Goal: Register for event/course

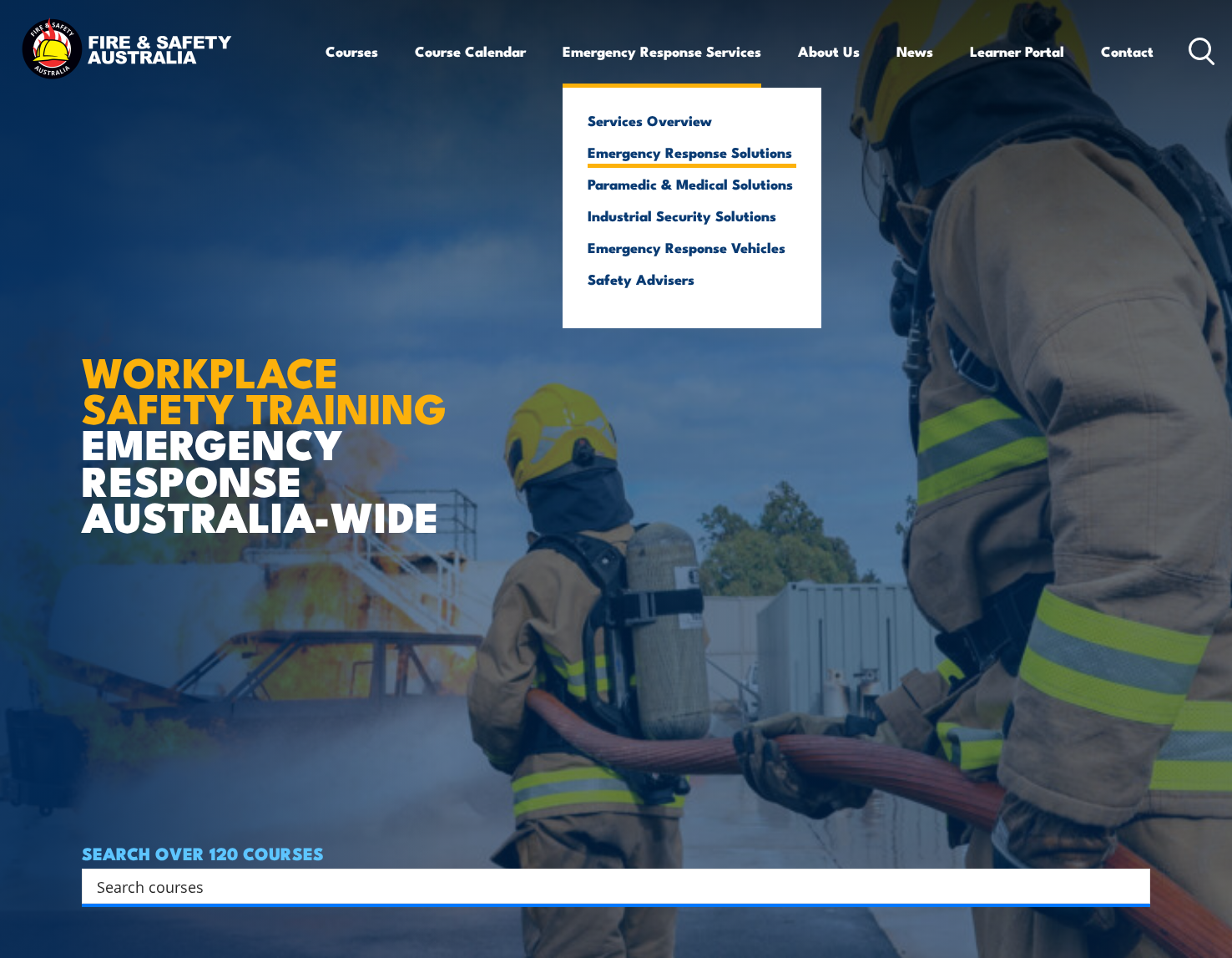
click at [676, 155] on link "Emergency Response Solutions" at bounding box center [692, 152] width 208 height 15
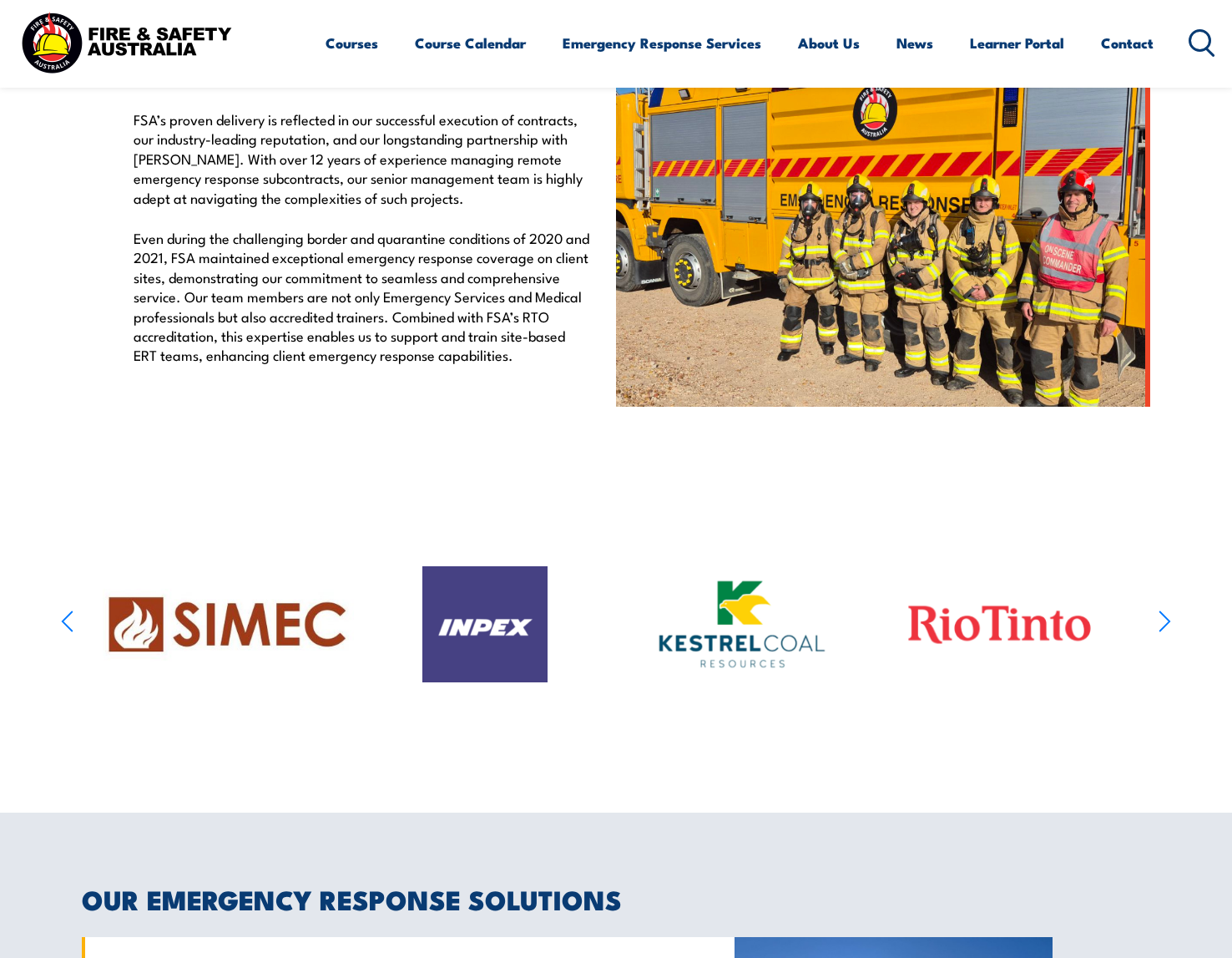
scroll to position [302, 0]
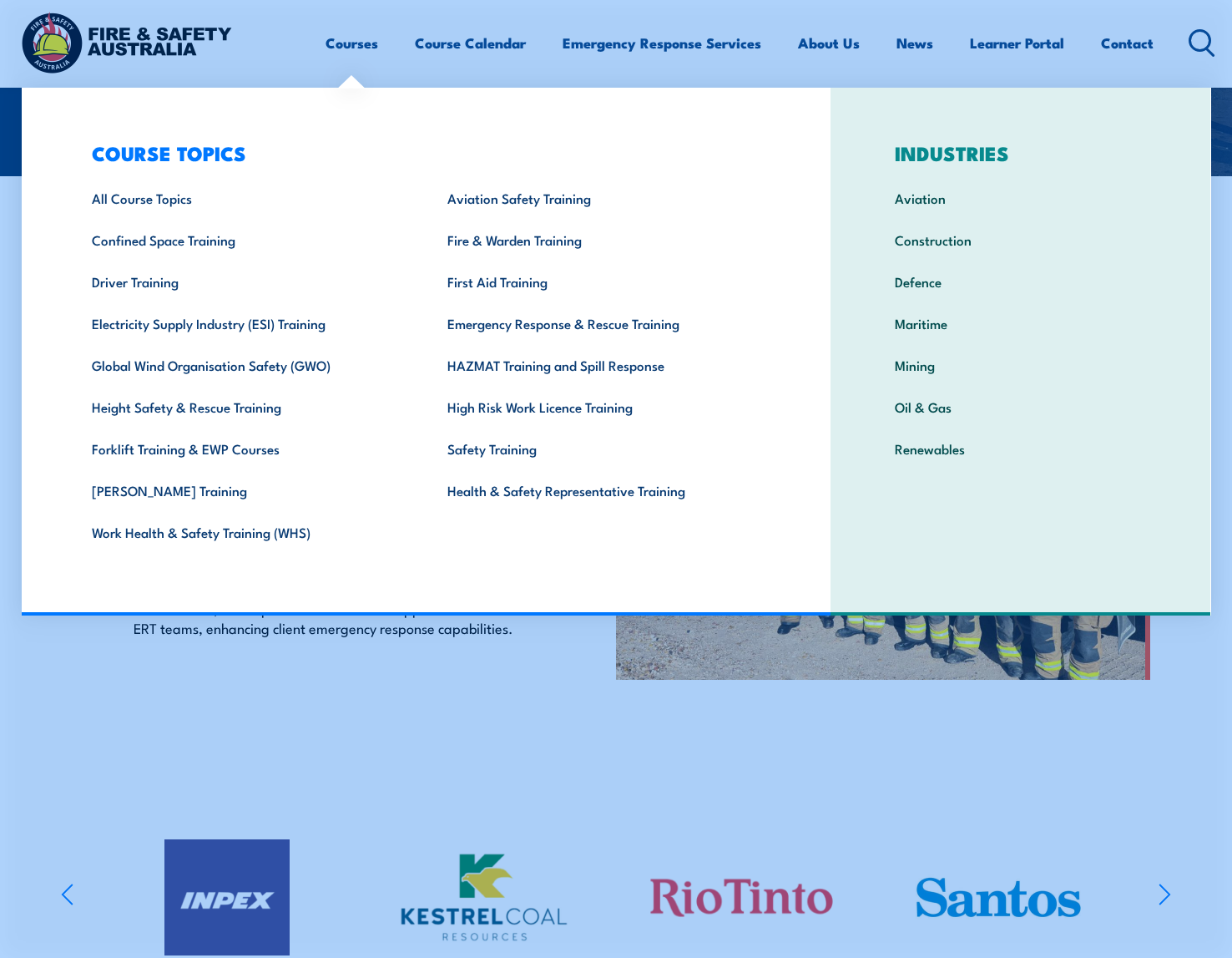
click at [368, 45] on link "Courses" at bounding box center [352, 42] width 53 height 44
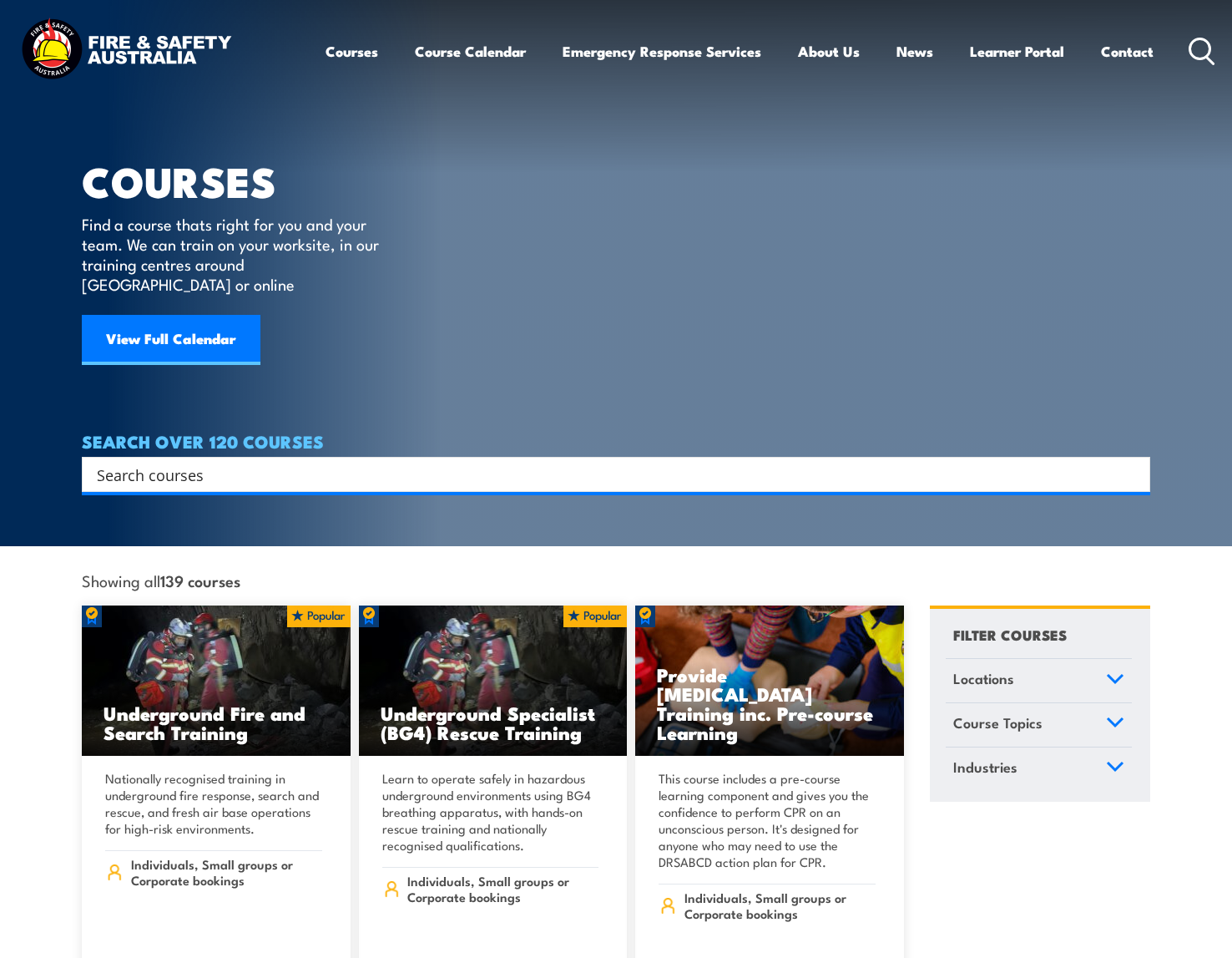
click at [265, 462] on input "Search input" at bounding box center [605, 475] width 1017 height 25
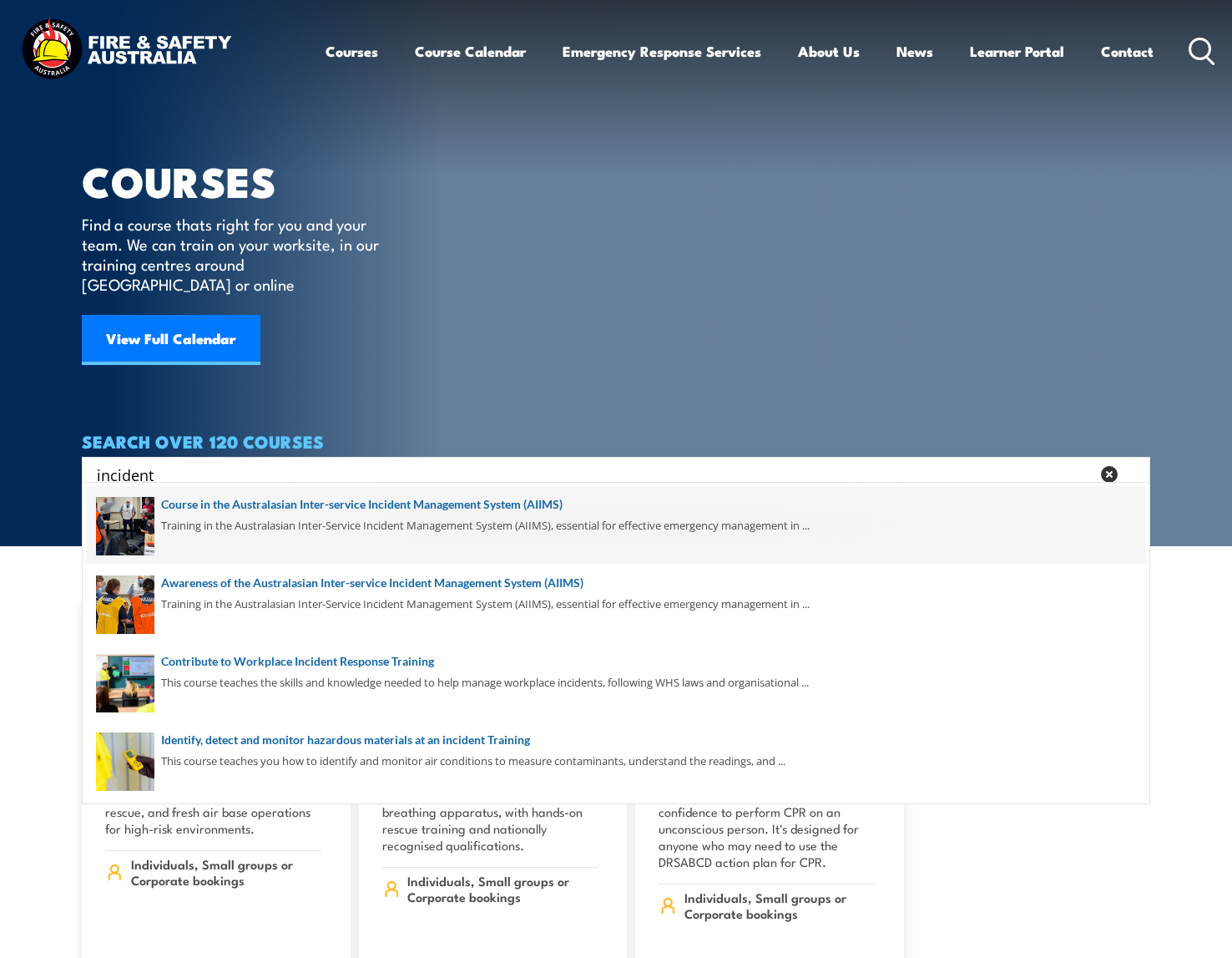
type input "incident"
click at [274, 524] on span at bounding box center [616, 525] width 1059 height 78
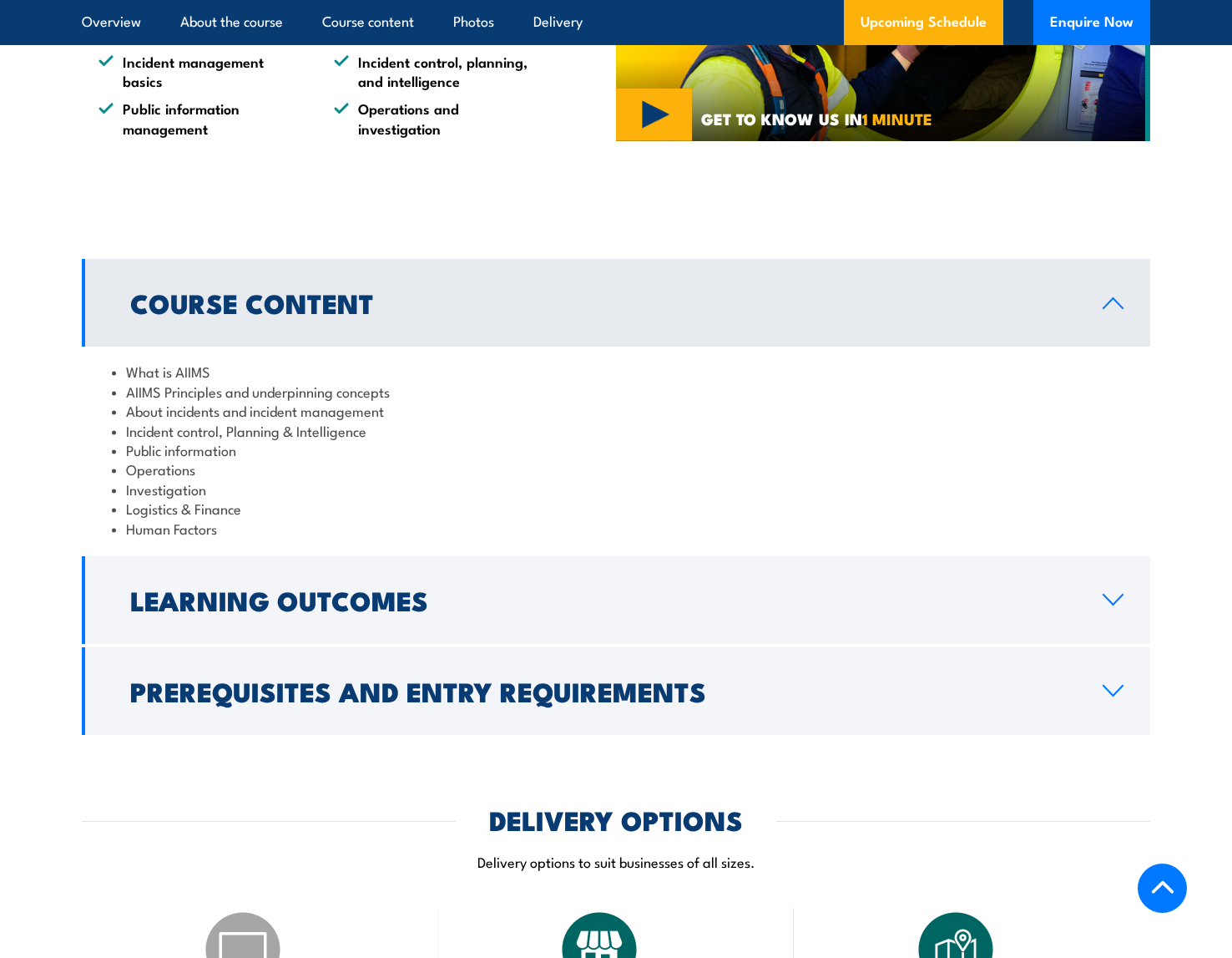
scroll to position [1336, 0]
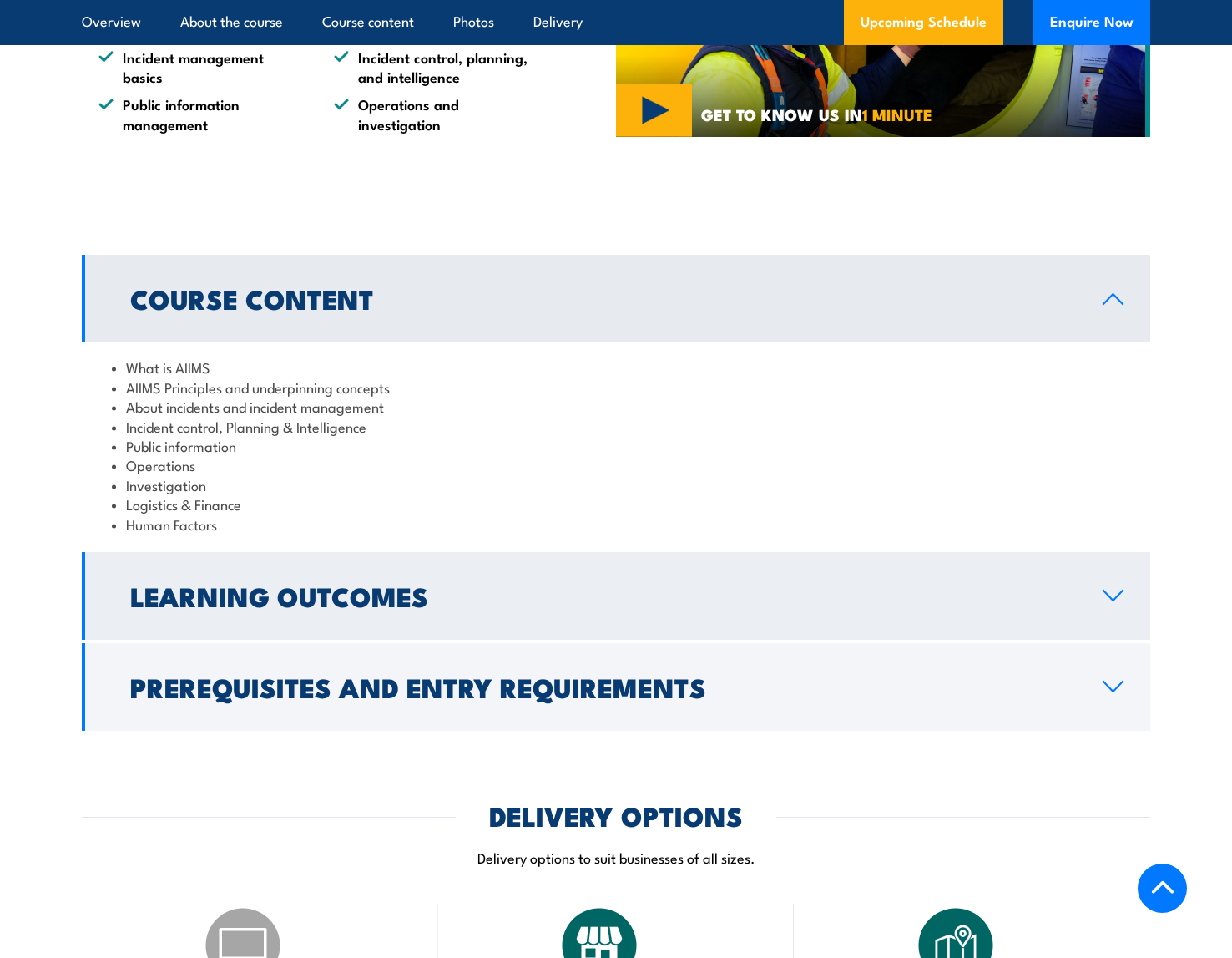
click at [528, 583] on h2 "Learning Outcomes" at bounding box center [603, 595] width 946 height 23
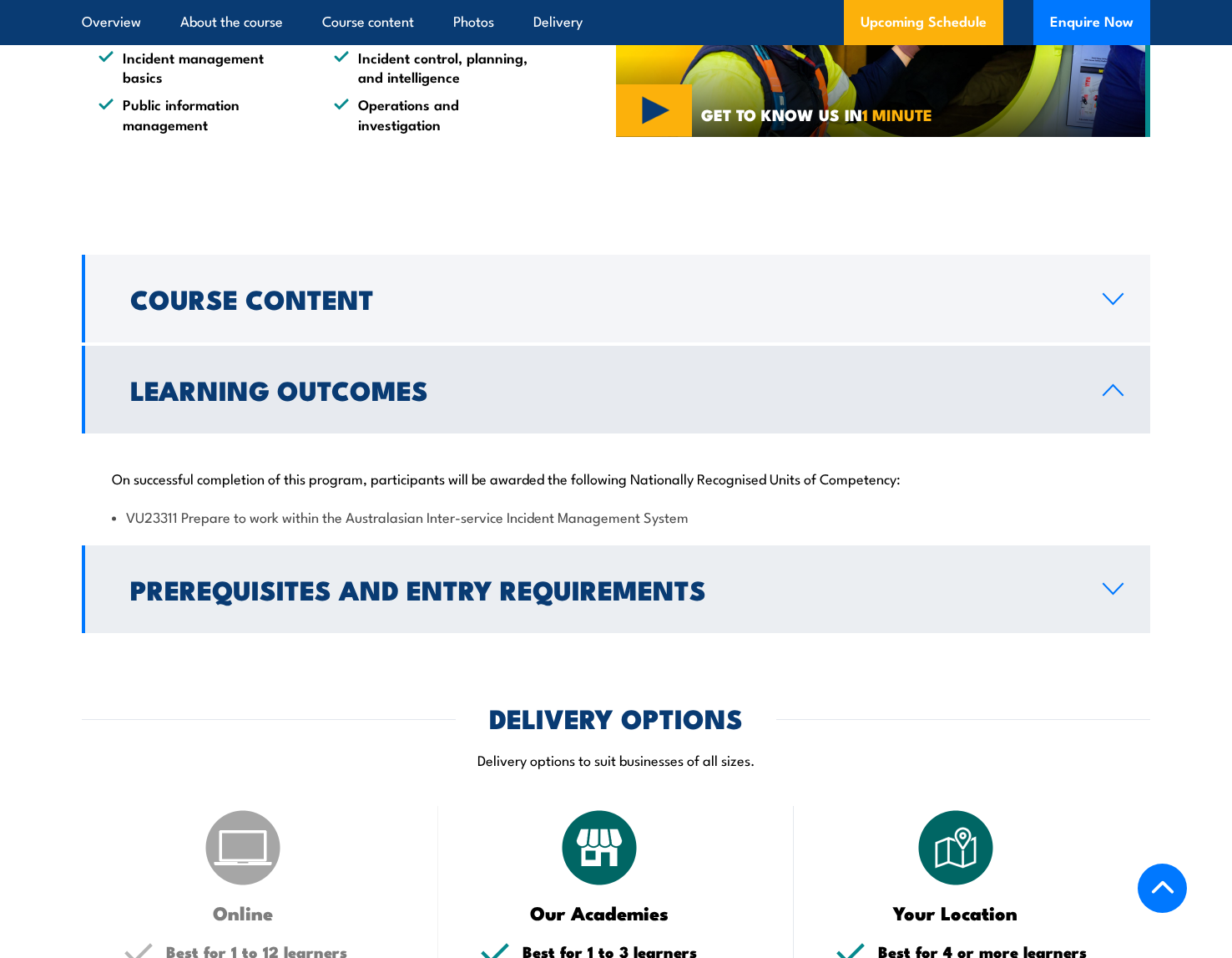
click at [541, 577] on h2 "Prerequisites and Entry Requirements" at bounding box center [603, 589] width 946 height 23
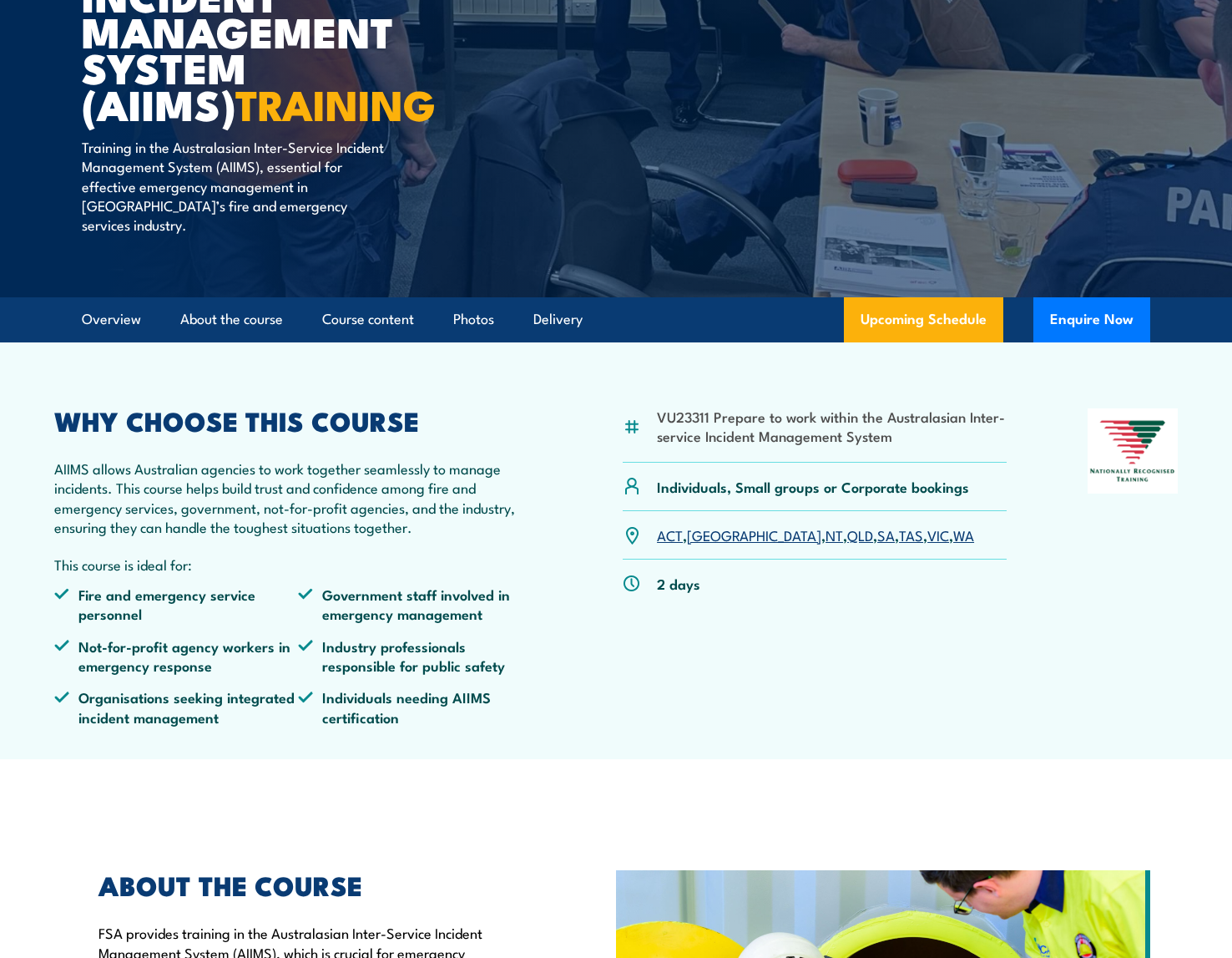
scroll to position [251, 0]
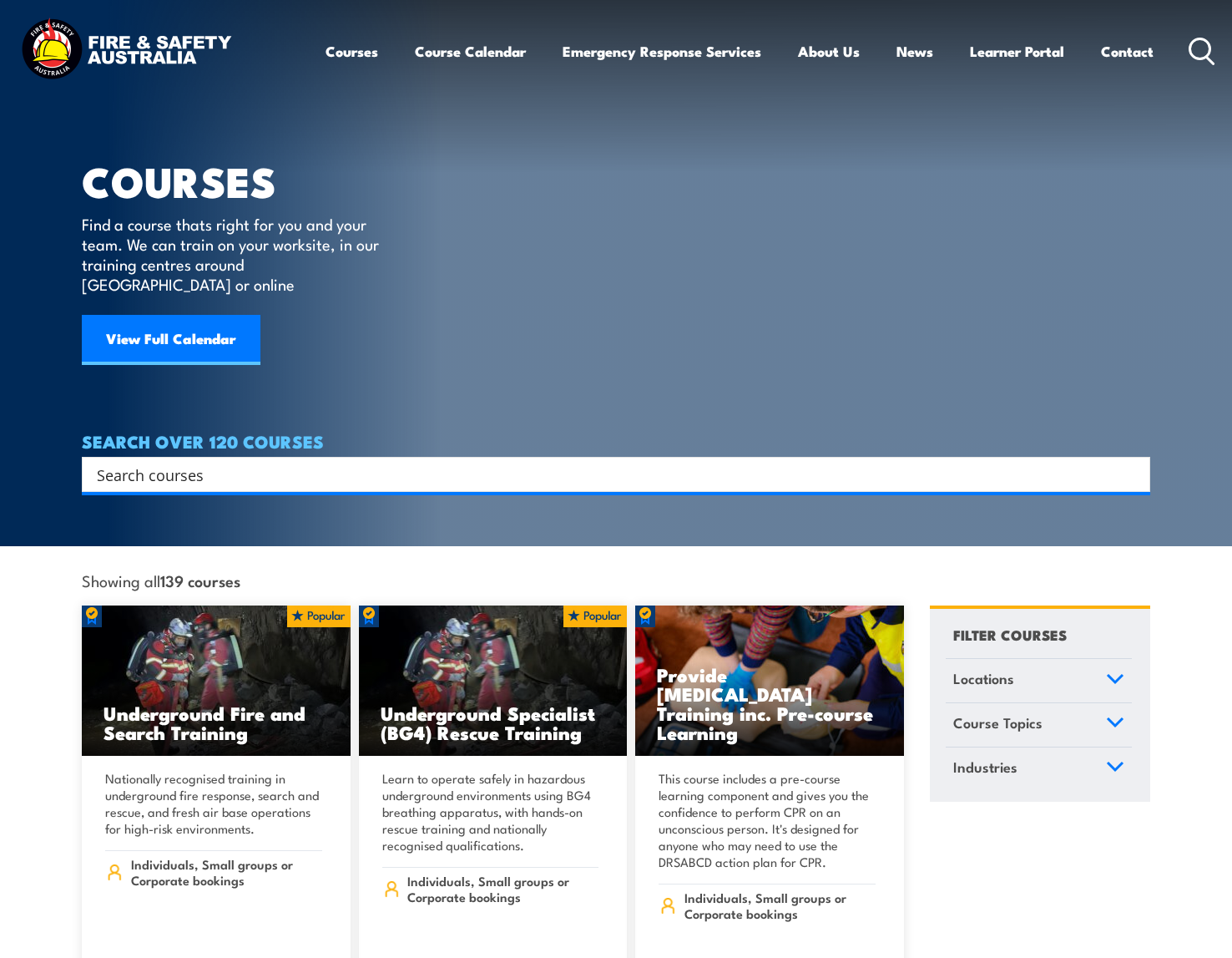
click at [342, 462] on input "Search input" at bounding box center [605, 475] width 1017 height 25
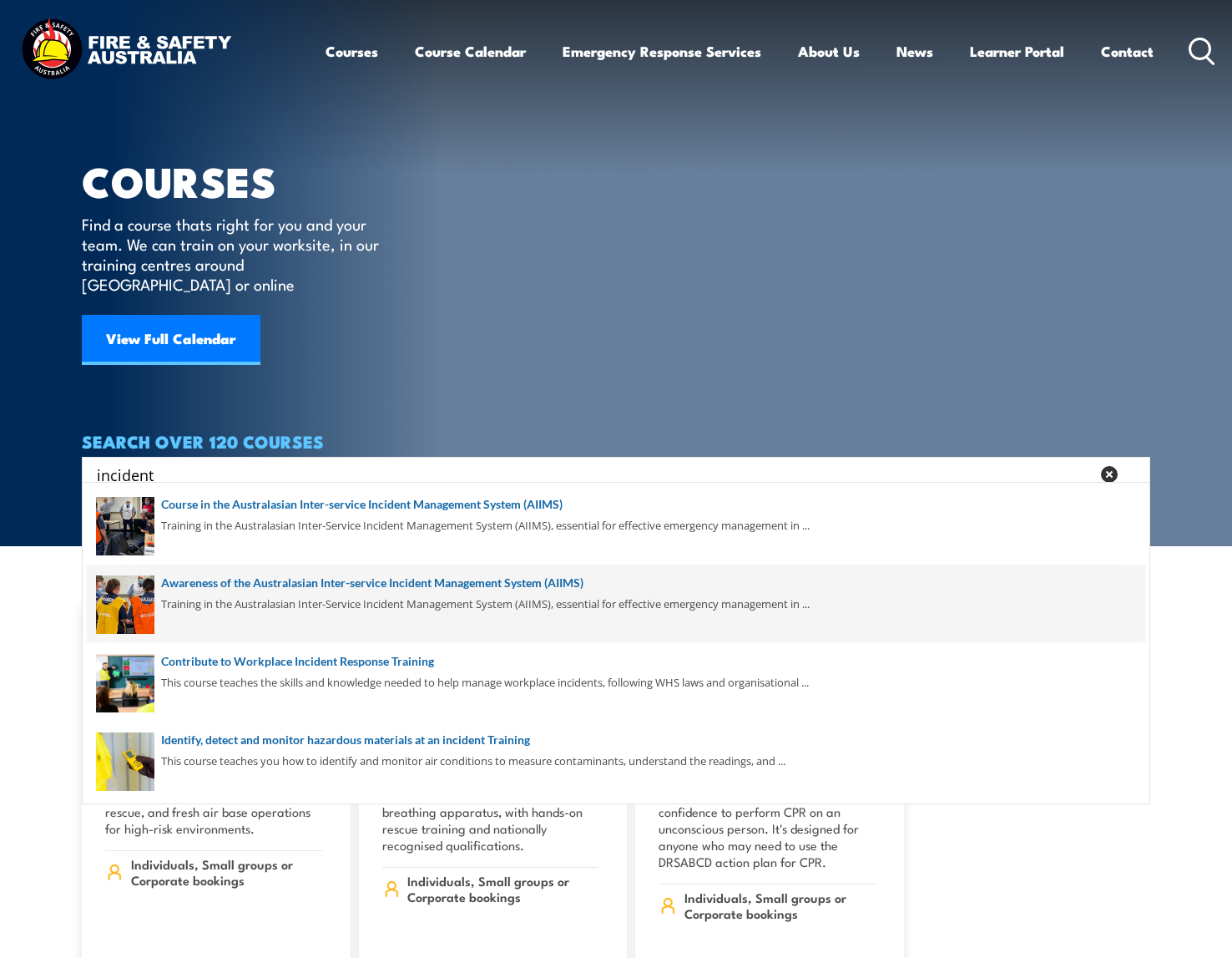
type input "incident"
click at [322, 577] on span at bounding box center [616, 604] width 1059 height 78
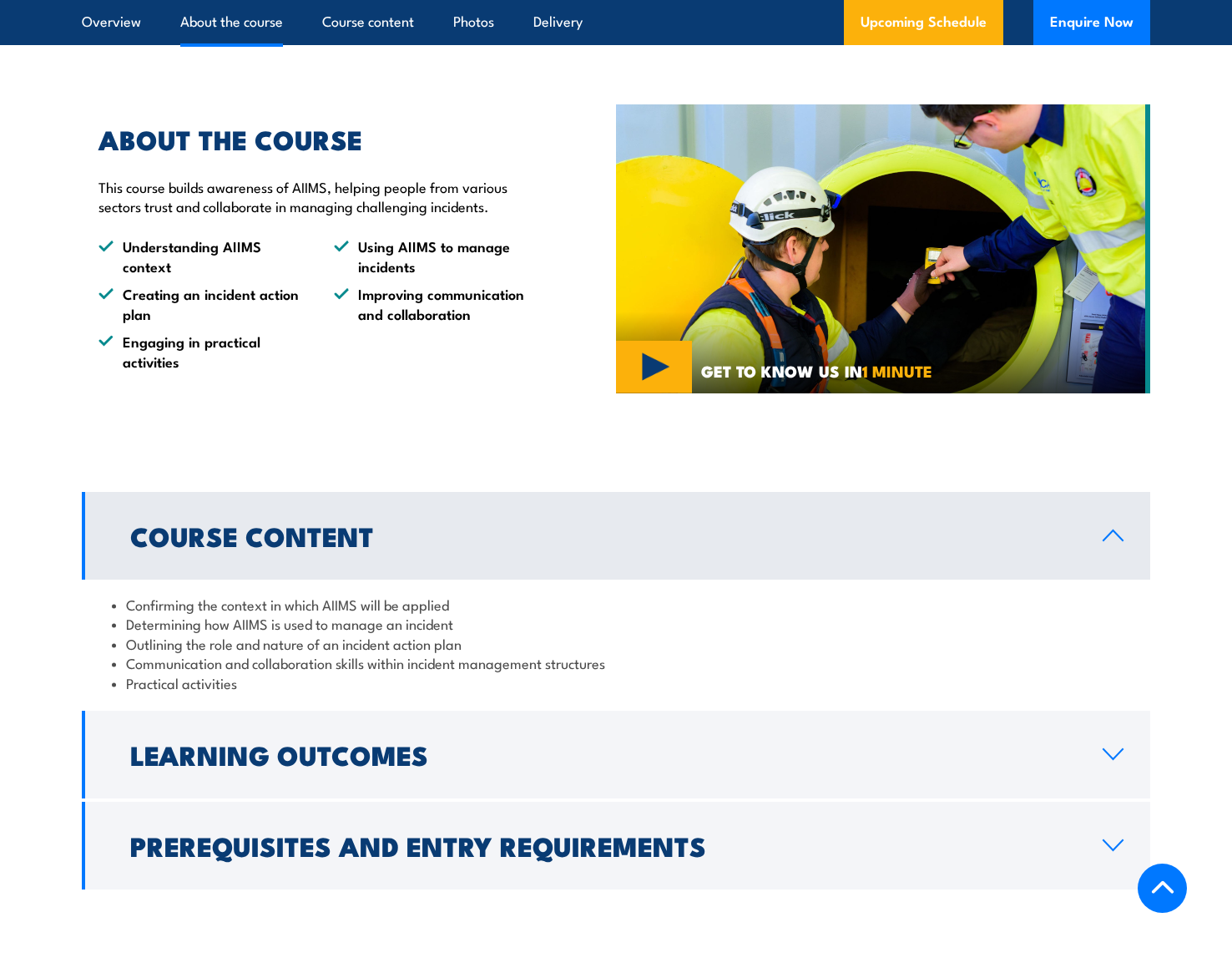
scroll to position [1253, 0]
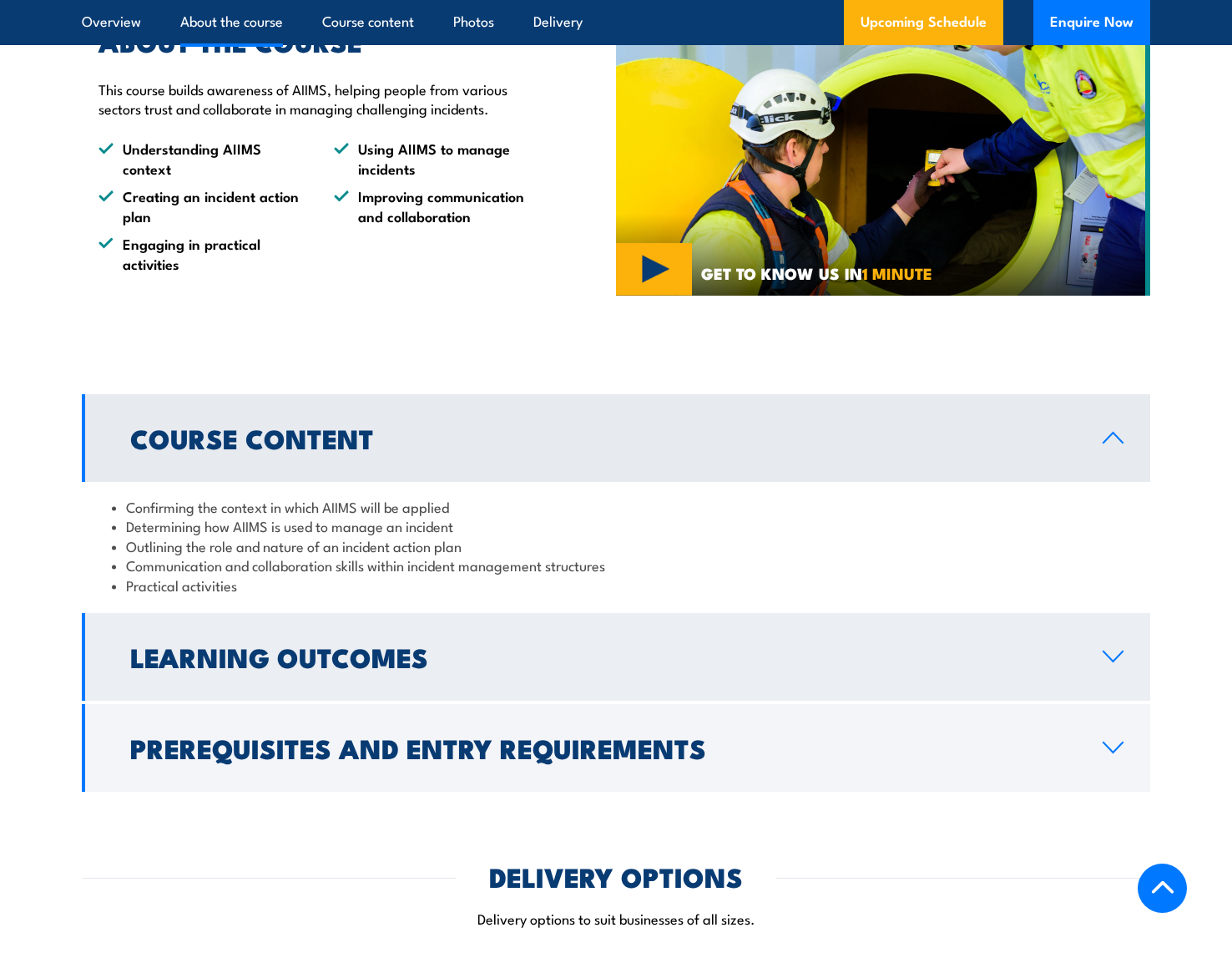
click at [547, 645] on h2 "Learning Outcomes" at bounding box center [603, 657] width 946 height 23
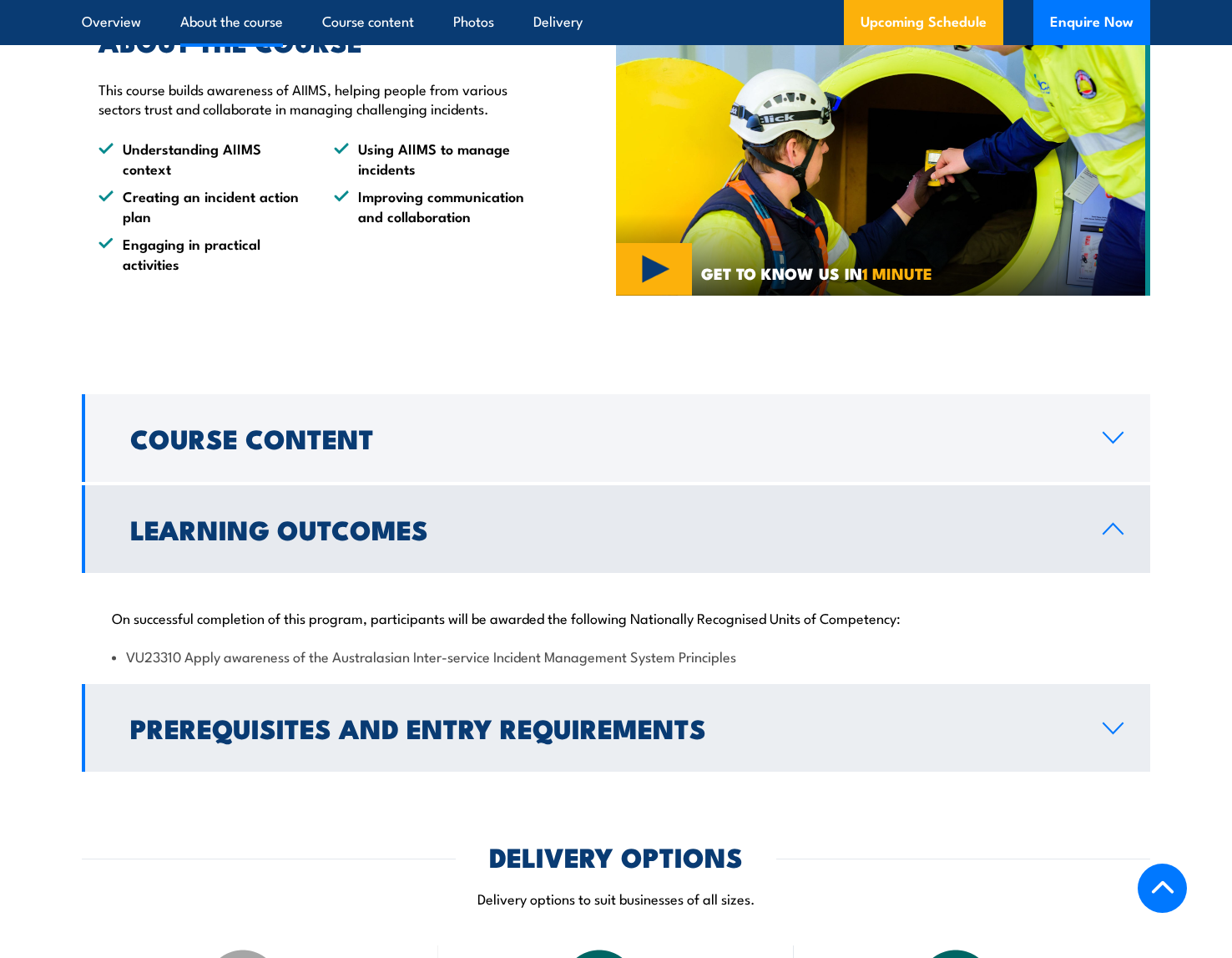
click at [522, 715] on h2 "Prerequisites and Entry Requirements" at bounding box center [603, 727] width 946 height 23
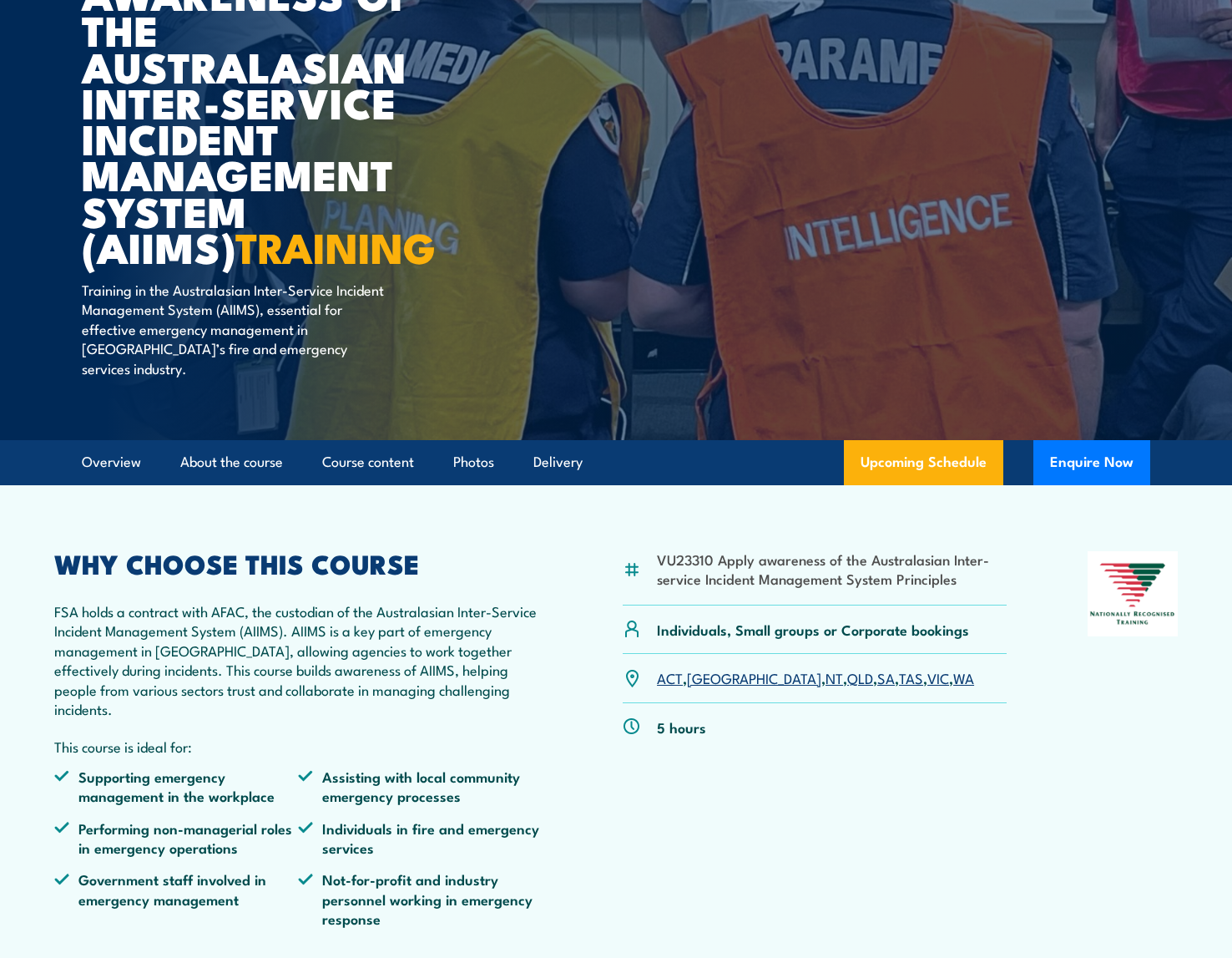
scroll to position [167, 0]
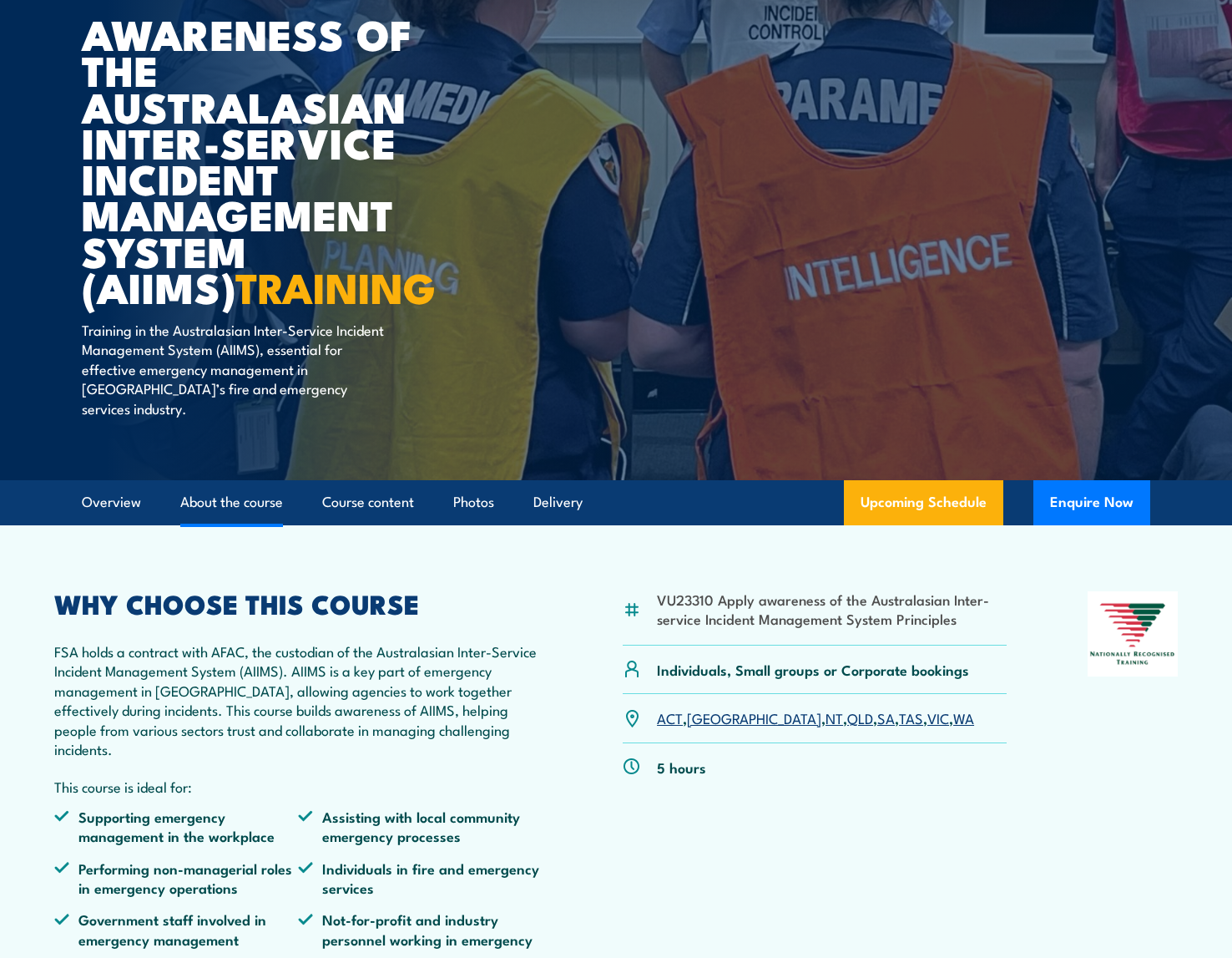
click at [236, 493] on link "About the course" at bounding box center [231, 502] width 103 height 44
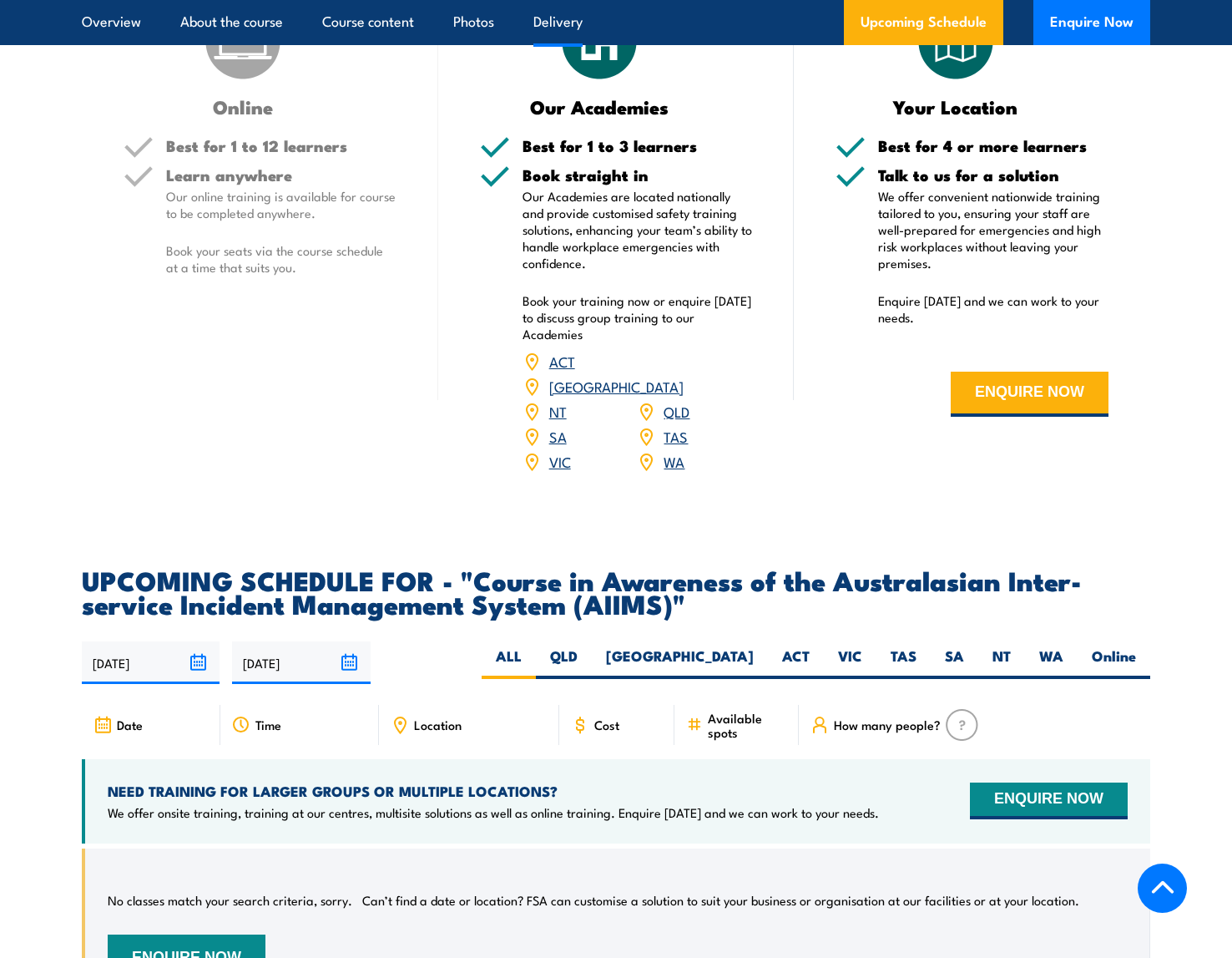
scroll to position [2369, 0]
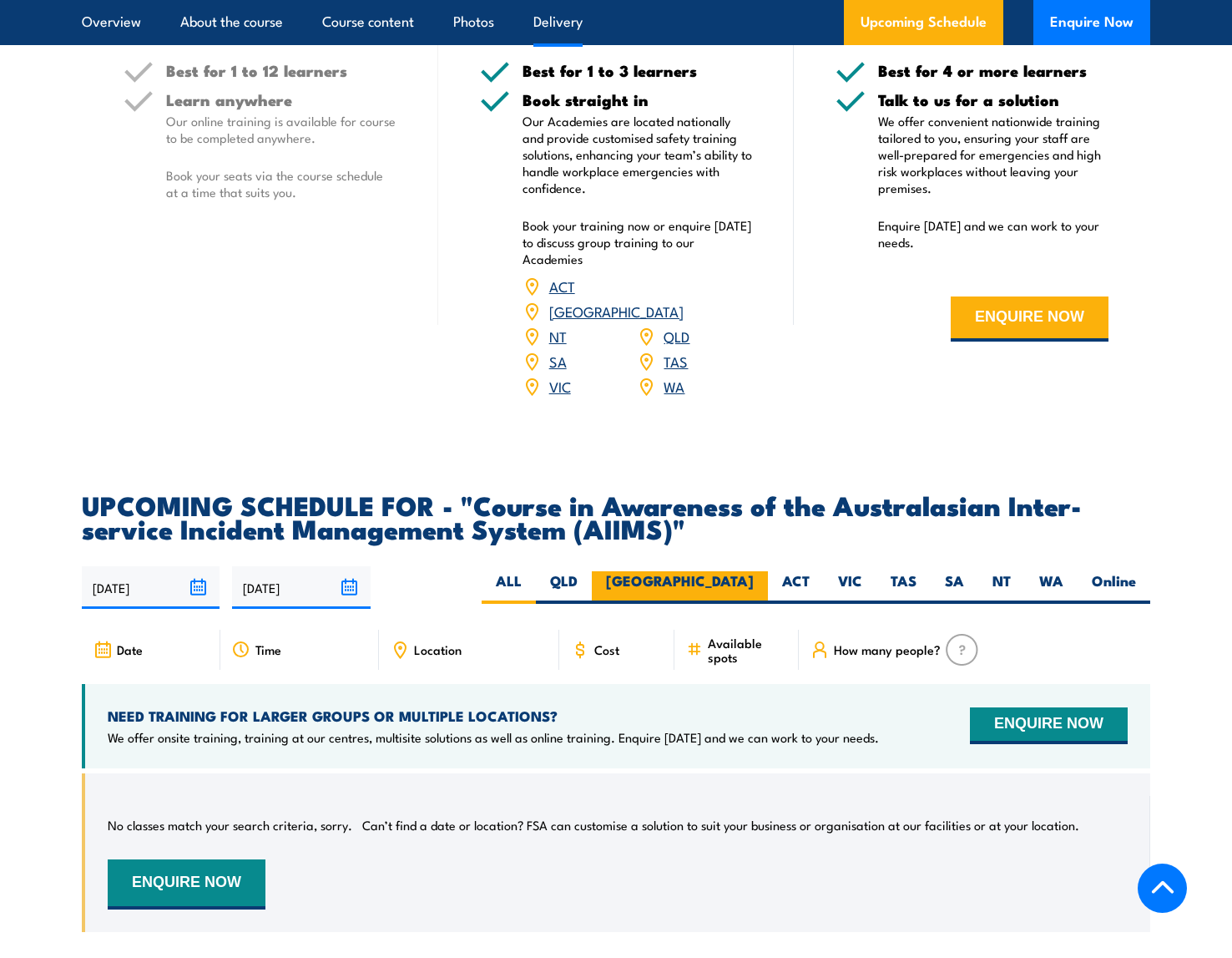
click at [743, 571] on label "[GEOGRAPHIC_DATA]" at bounding box center [680, 587] width 176 height 32
click at [754, 571] on input "[GEOGRAPHIC_DATA]" at bounding box center [759, 576] width 11 height 11
radio input "true"
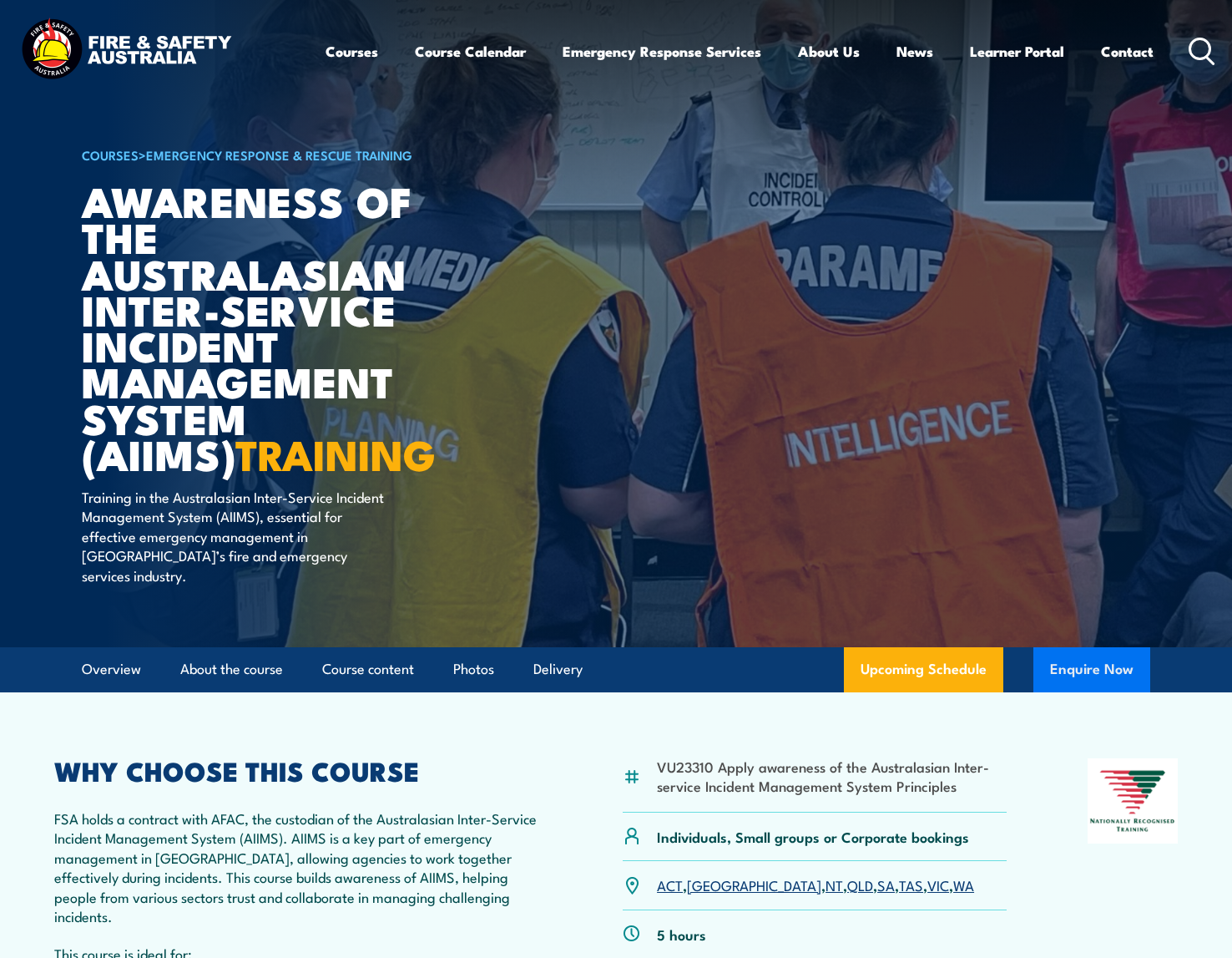
click at [1050, 647] on button "Enquire Now" at bounding box center [1091, 669] width 116 height 45
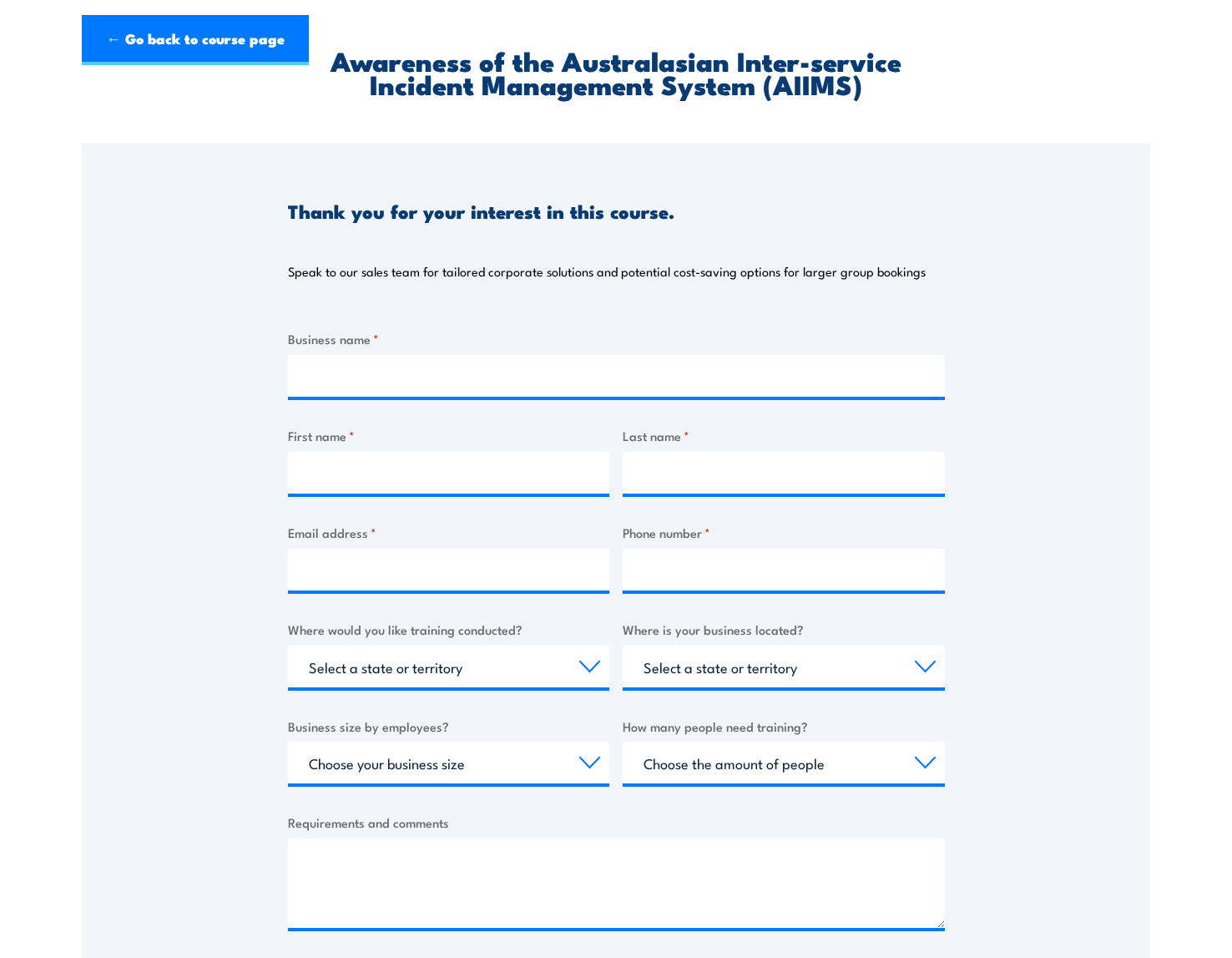
scroll to position [418, 0]
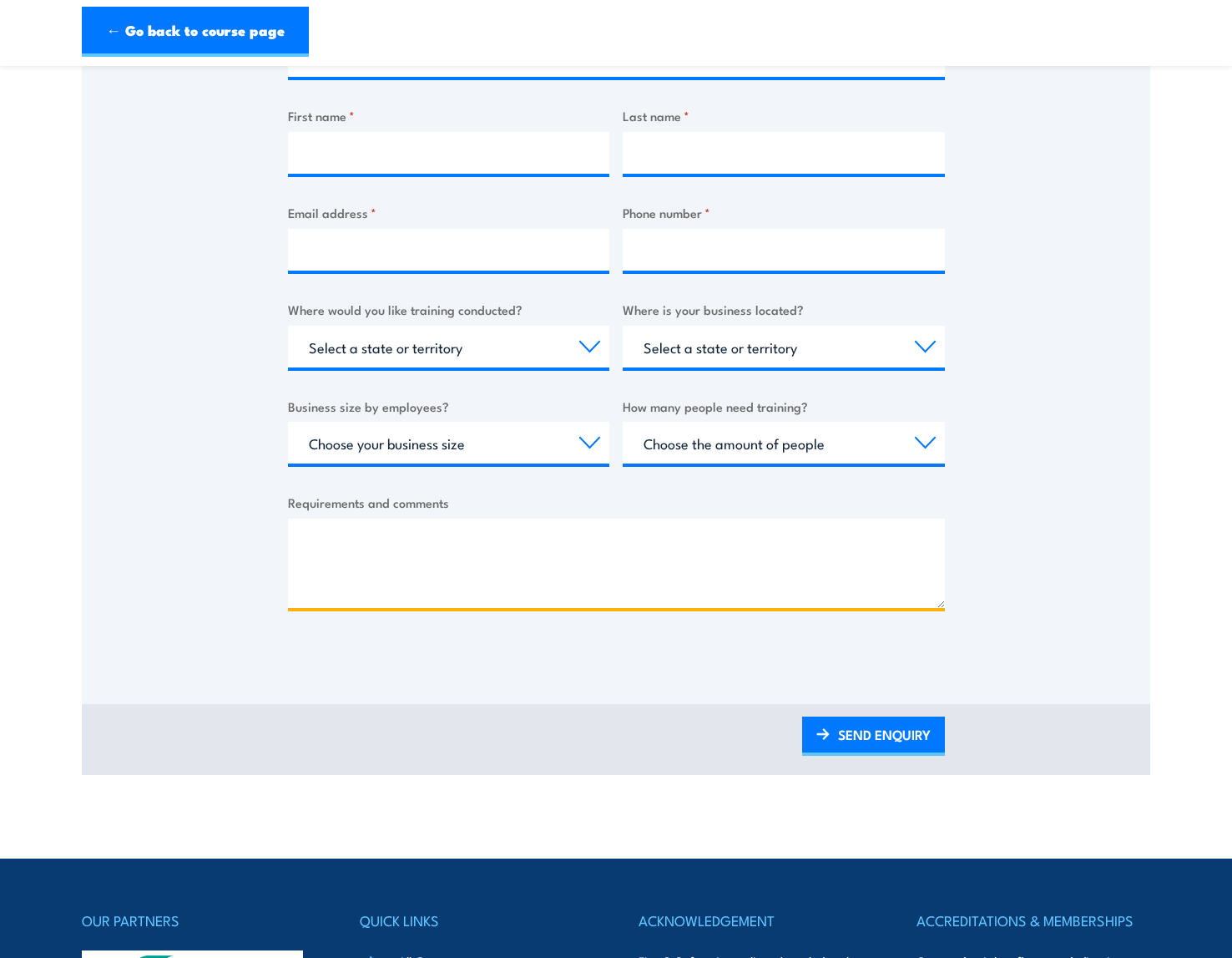
click at [400, 546] on textarea "Requirements and comments" at bounding box center [616, 563] width 658 height 89
paste textarea "Fire and Safety [GEOGRAPHIC_DATA]"
type textarea "F"
paste textarea "AIIMS training: two days for senior leadership and control functions (22612VIC)…"
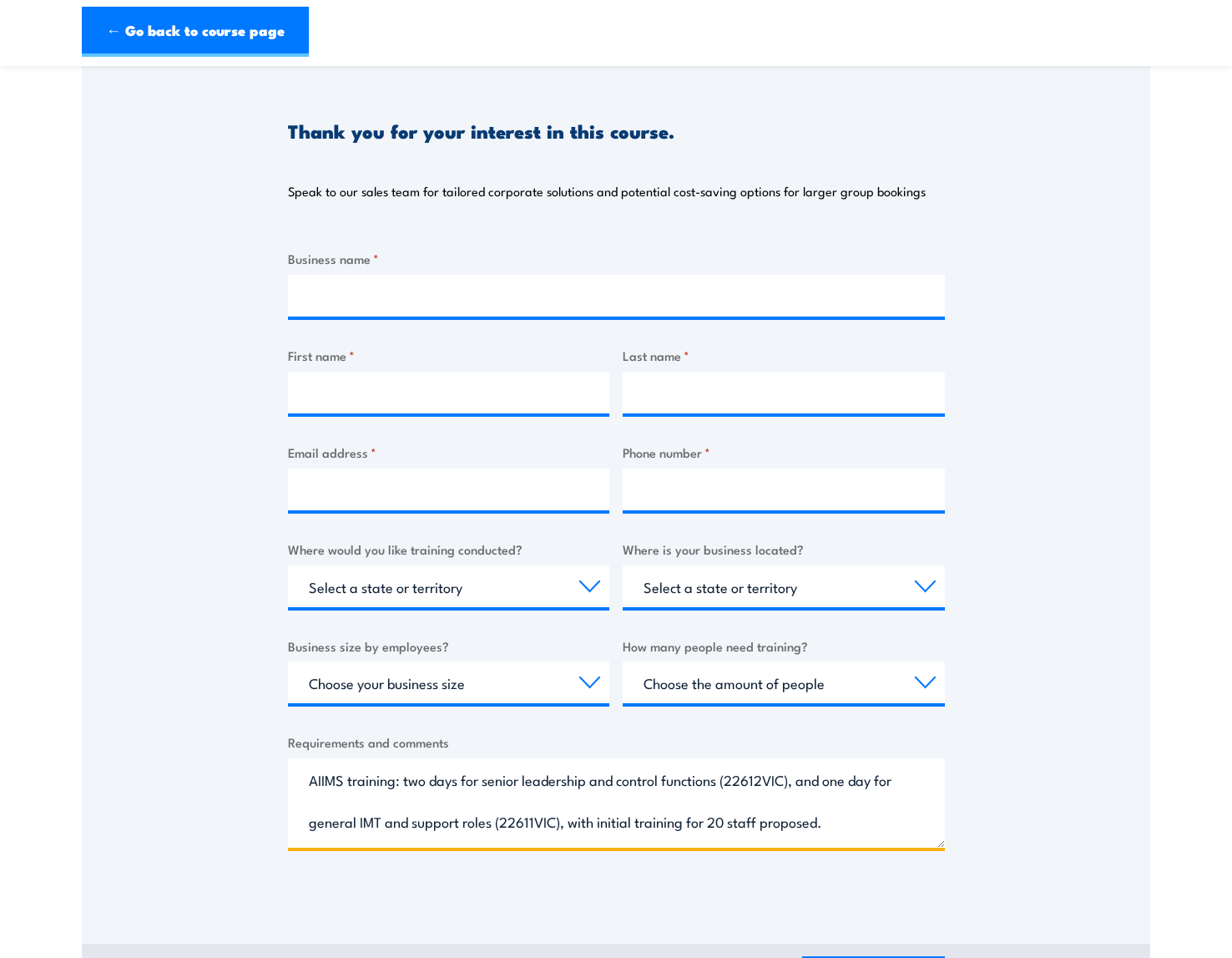
scroll to position [167, 0]
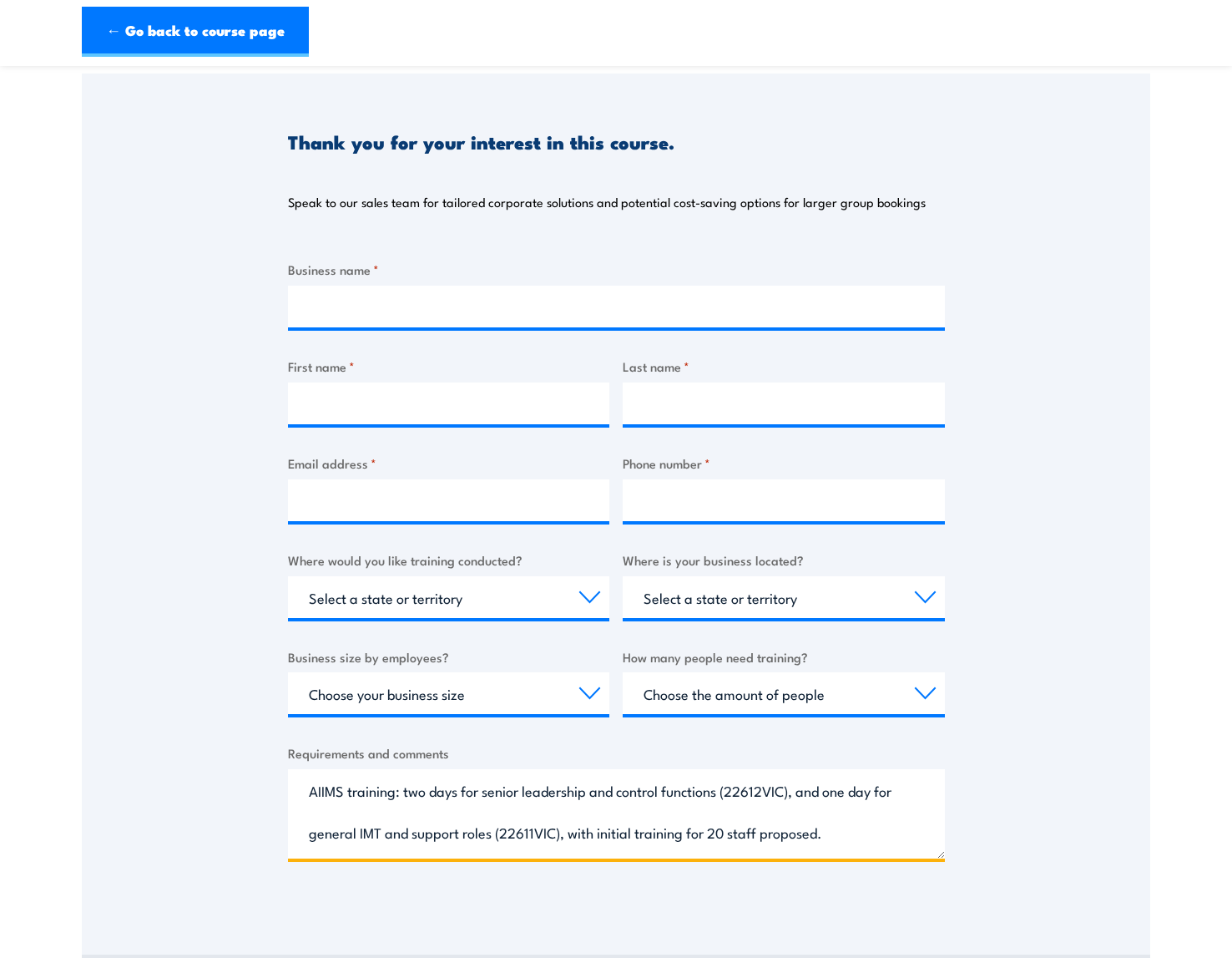
type textarea "AIIMS training: two days for senior leadership and control functions (22612VIC)…"
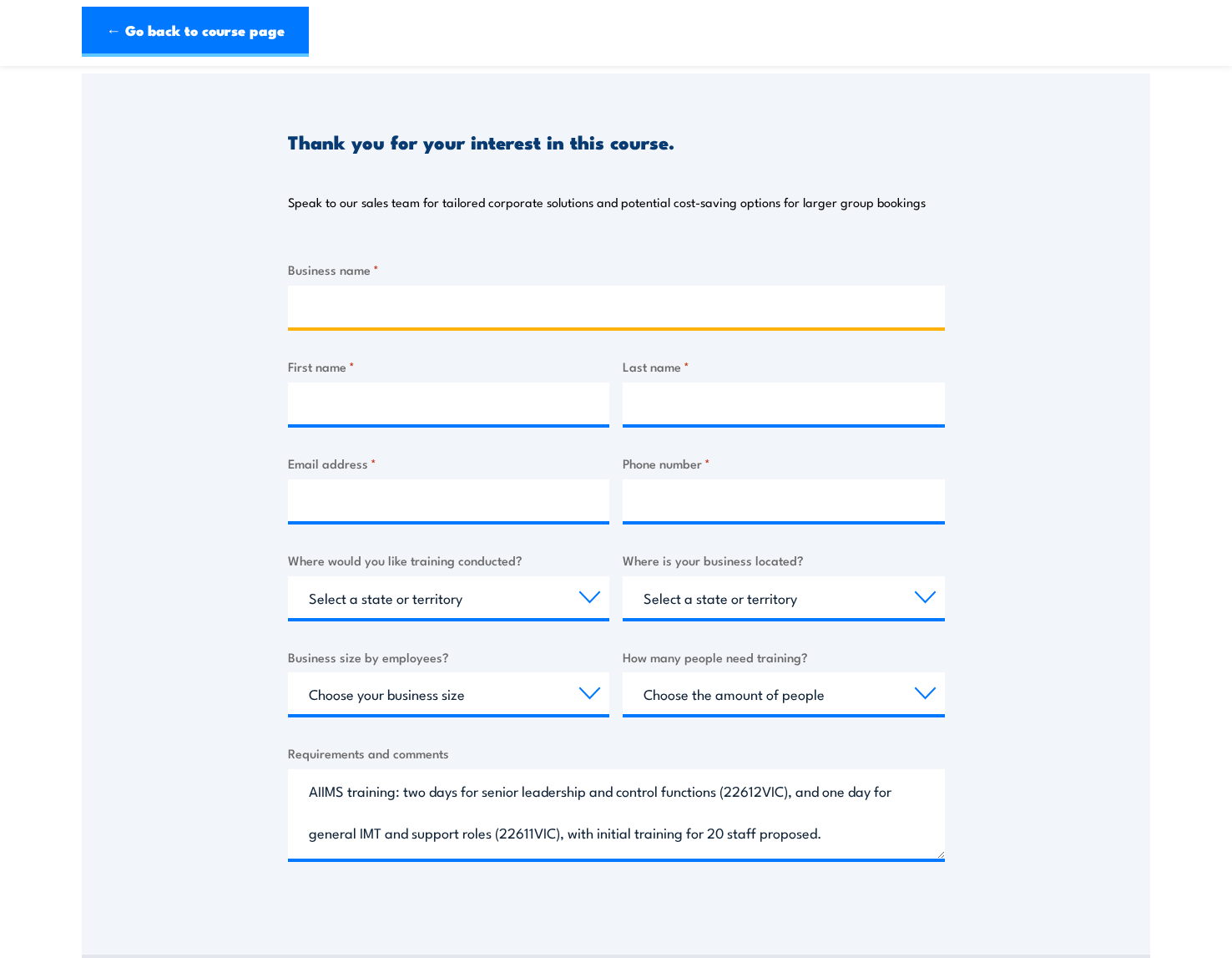
click at [452, 314] on input "Business name *" at bounding box center [616, 306] width 658 height 42
type input "Randwick City Council"
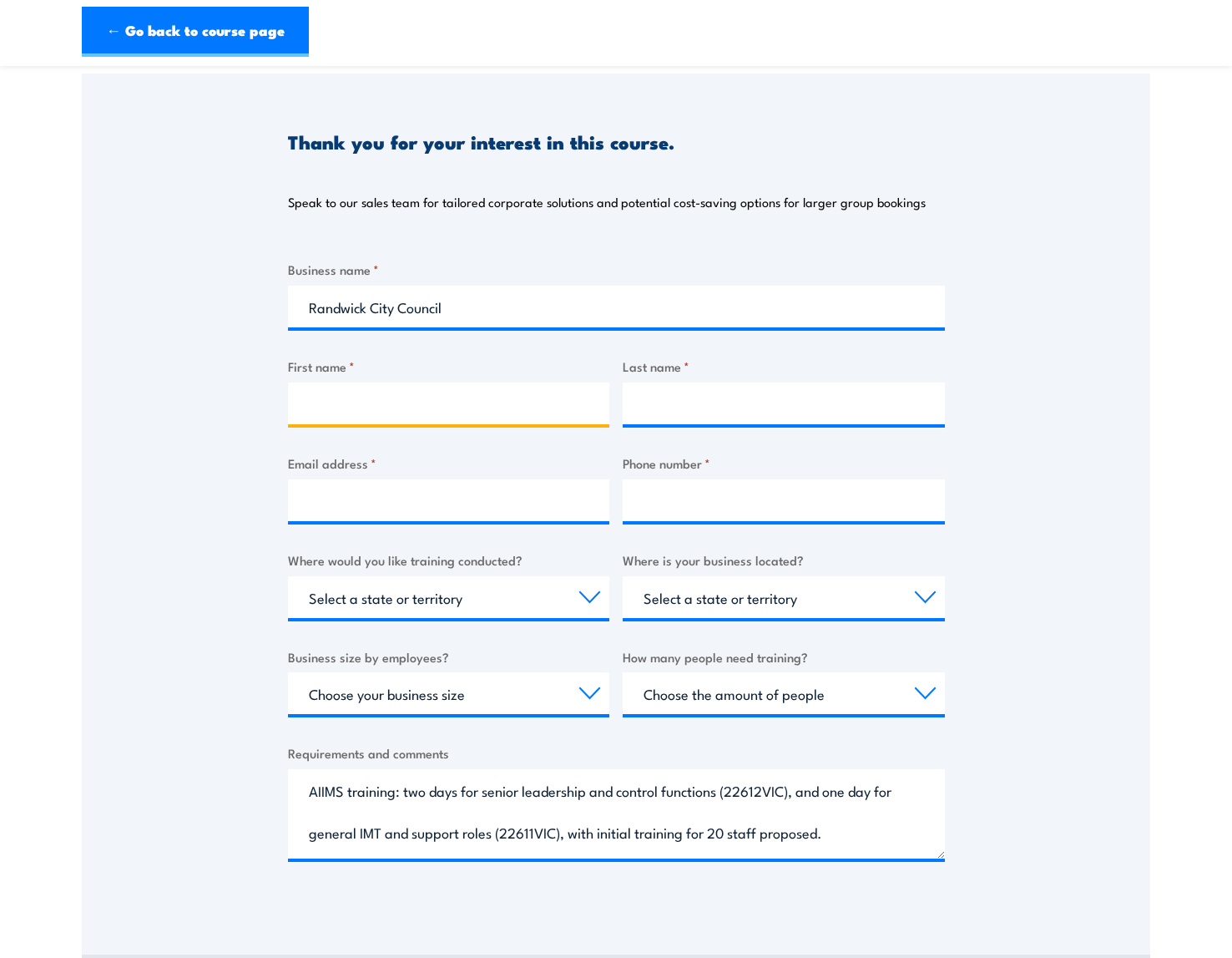
type input "[PERSON_NAME]"
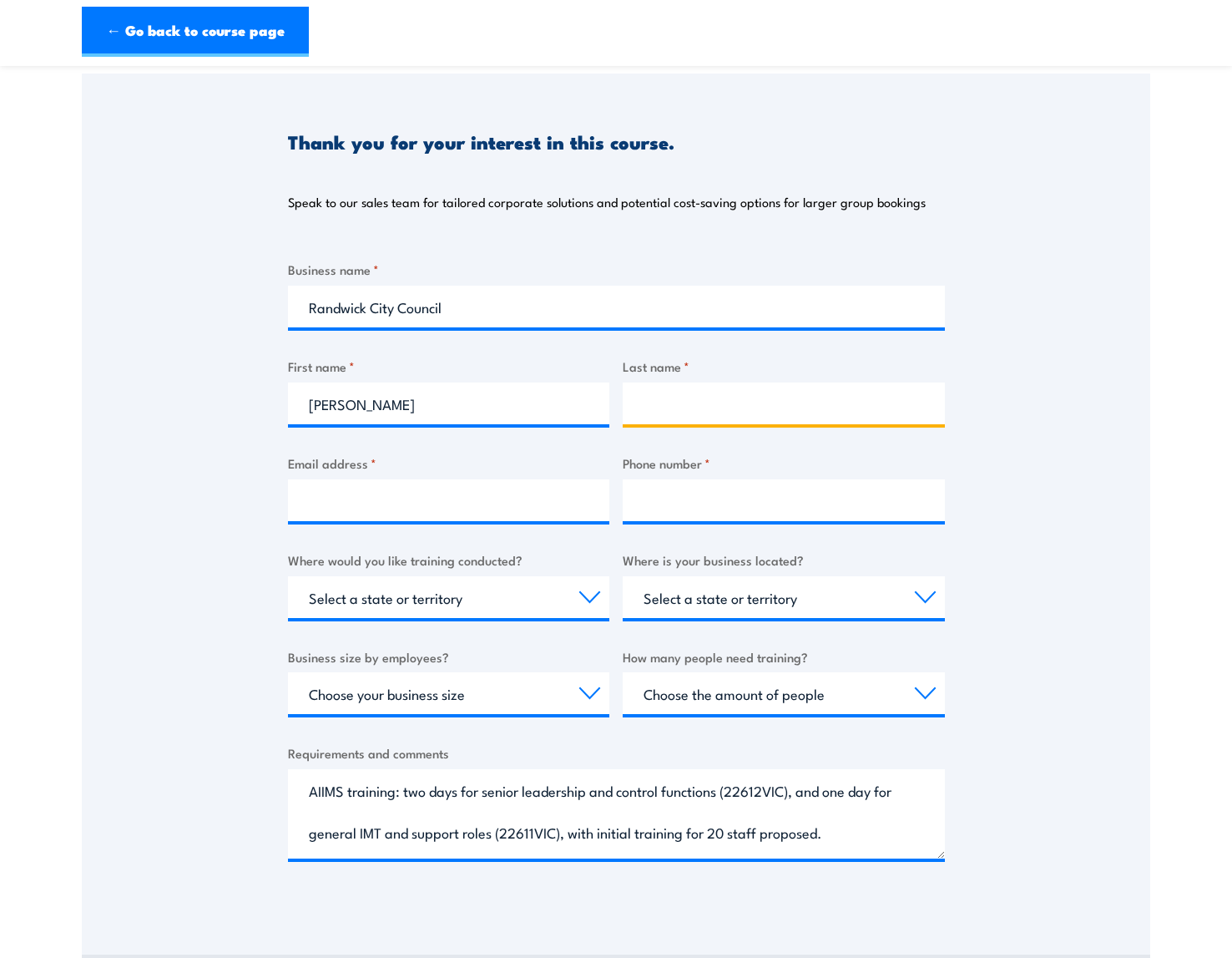
type input "Heddle"
type input "[PERSON_NAME][EMAIL_ADDRESS][DOMAIN_NAME]"
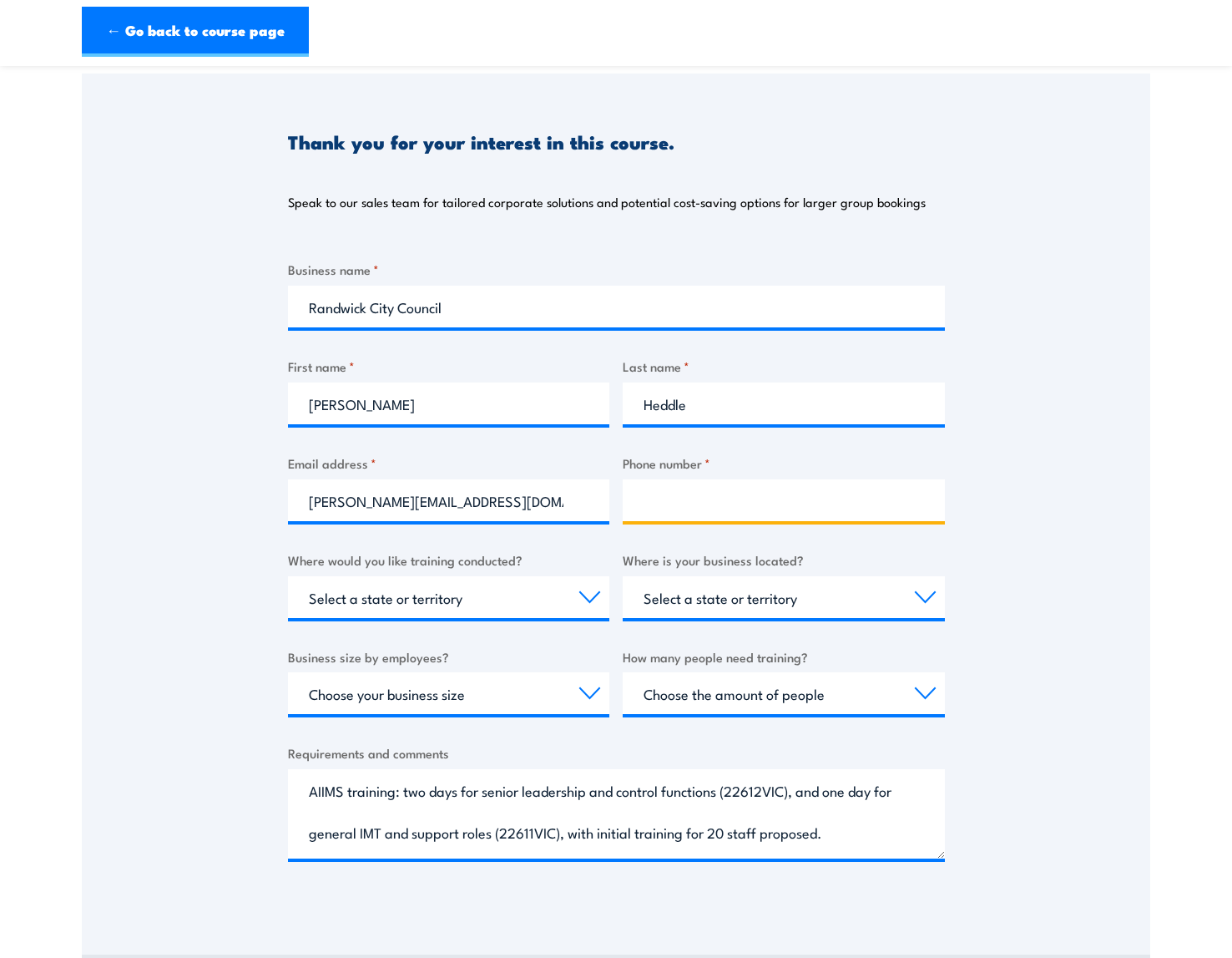
type input "0404065603"
select select "[GEOGRAPHIC_DATA]"
click at [828, 282] on div "Business name * Randwick City Council" at bounding box center [616, 293] width 658 height 68
click at [567, 589] on select "Select a state or territory Nationally - multiple locations [GEOGRAPHIC_DATA] […" at bounding box center [448, 597] width 322 height 42
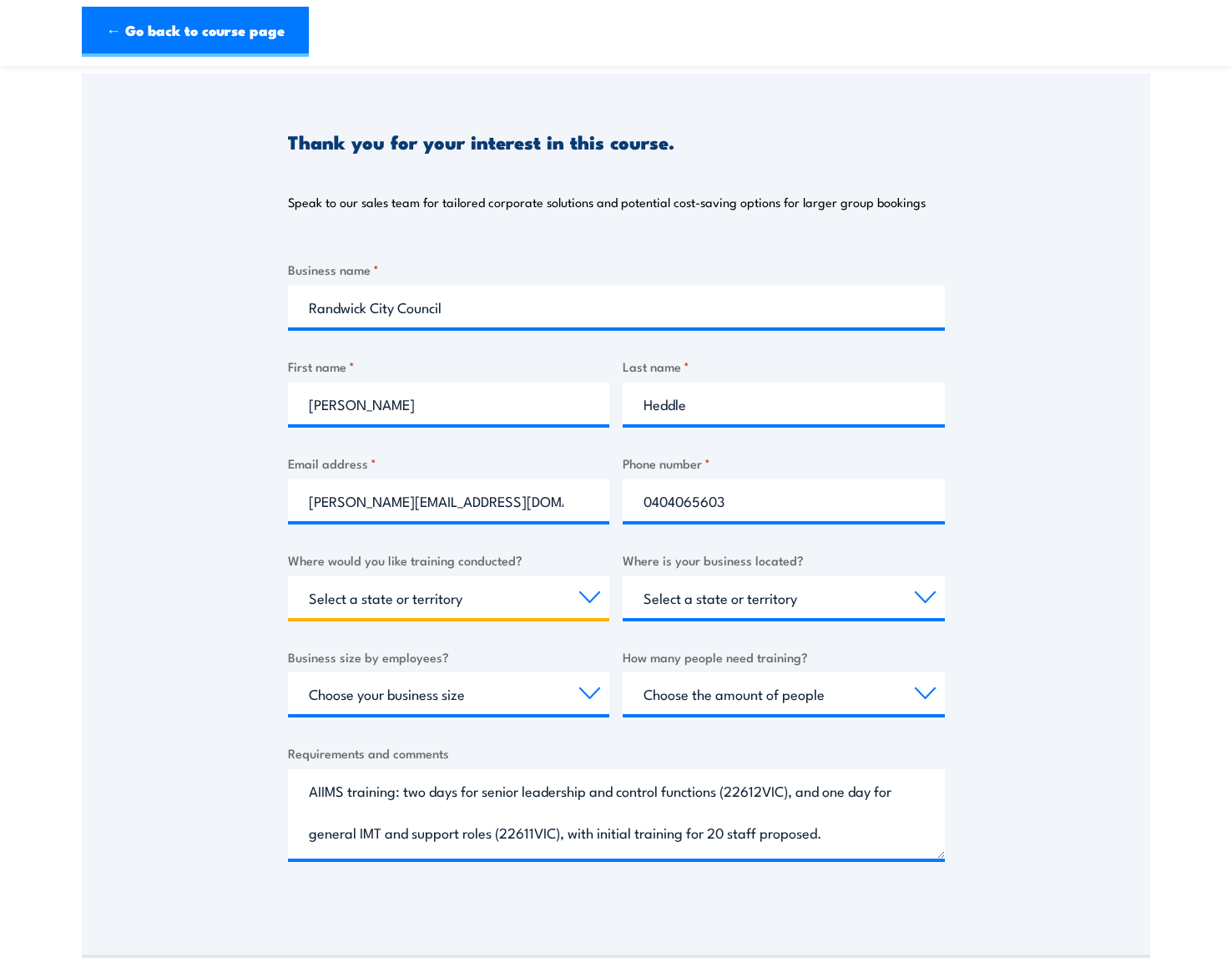
click at [555, 594] on select "Select a state or territory Nationally - multiple locations [GEOGRAPHIC_DATA] […" at bounding box center [448, 597] width 322 height 42
click at [725, 583] on select "Select a state or territory [GEOGRAPHIC_DATA] [GEOGRAPHIC_DATA] [GEOGRAPHIC_DAT…" at bounding box center [784, 597] width 322 height 42
click at [591, 696] on select "Choose your business size 1 to 19 20 to 199 200+" at bounding box center [448, 693] width 322 height 42
select select "200+"
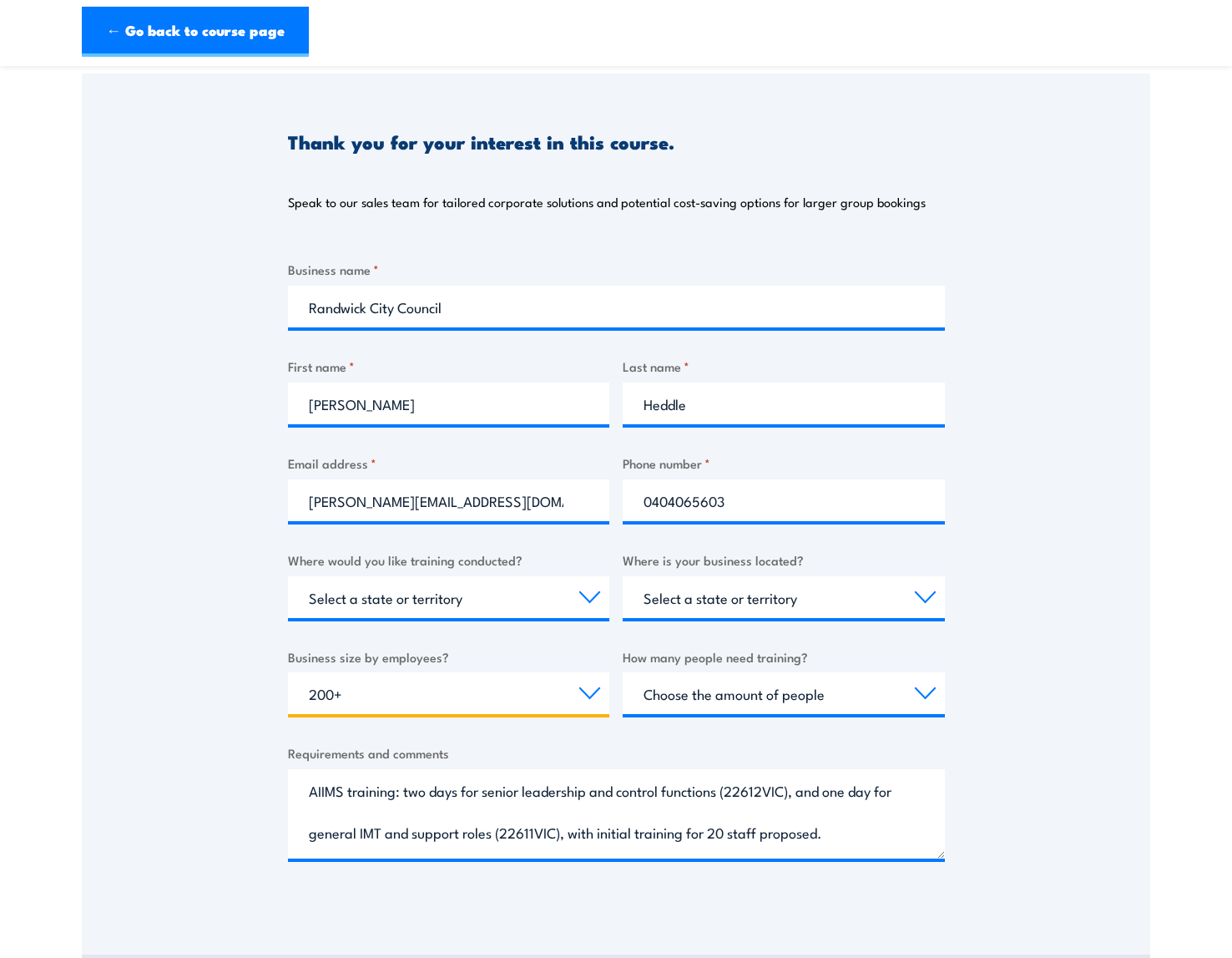
click at [288, 672] on select "Choose your business size 1 to 19 20 to 199 200+" at bounding box center [448, 693] width 322 height 42
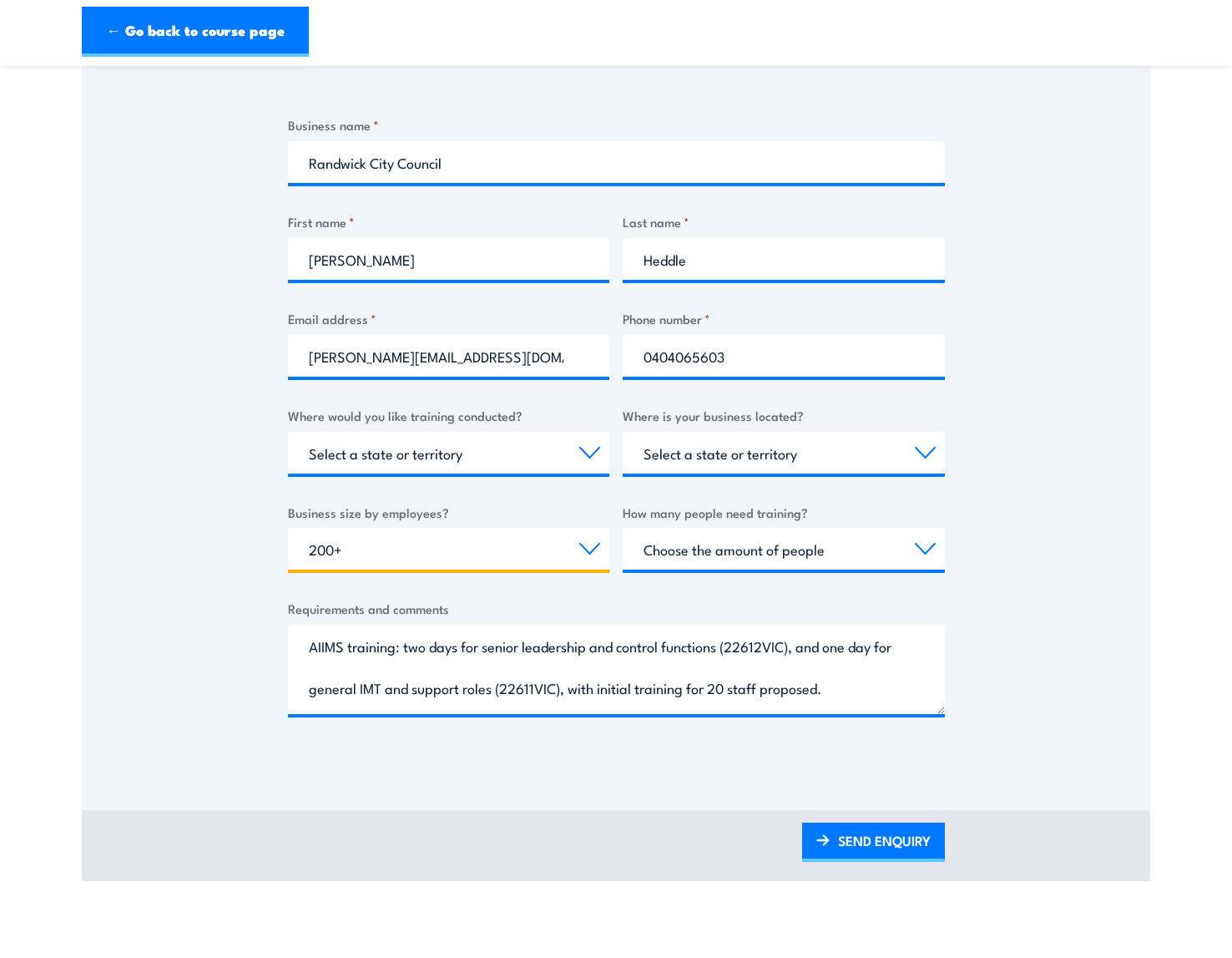
scroll to position [334, 0]
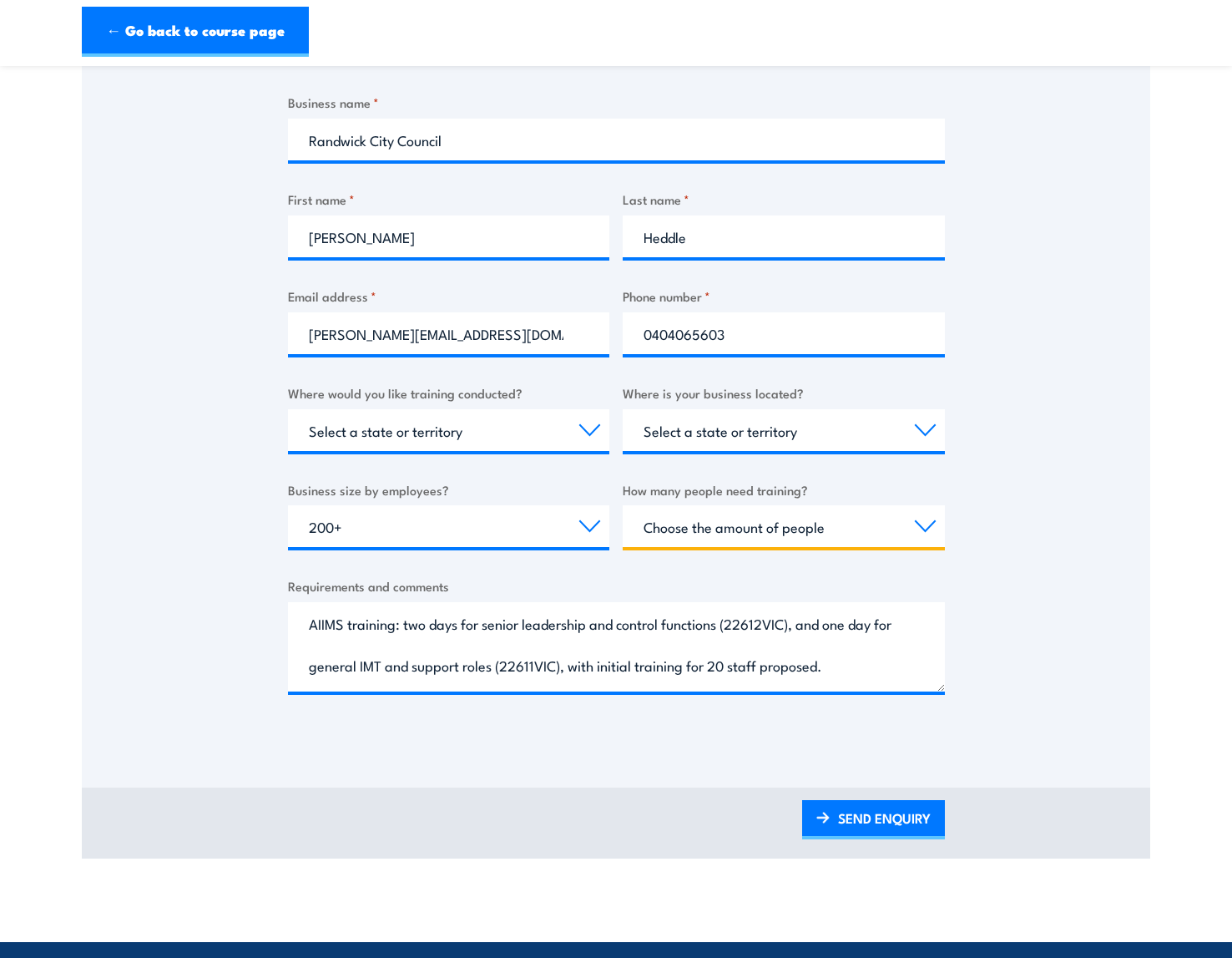
click at [914, 526] on select "Choose the amount of people 1 to 4 5 to 19 20+" at bounding box center [784, 525] width 322 height 42
select select "20+"
click at [623, 505] on select "Choose the amount of people 1 to 4 5 to 19 20+" at bounding box center [784, 525] width 322 height 42
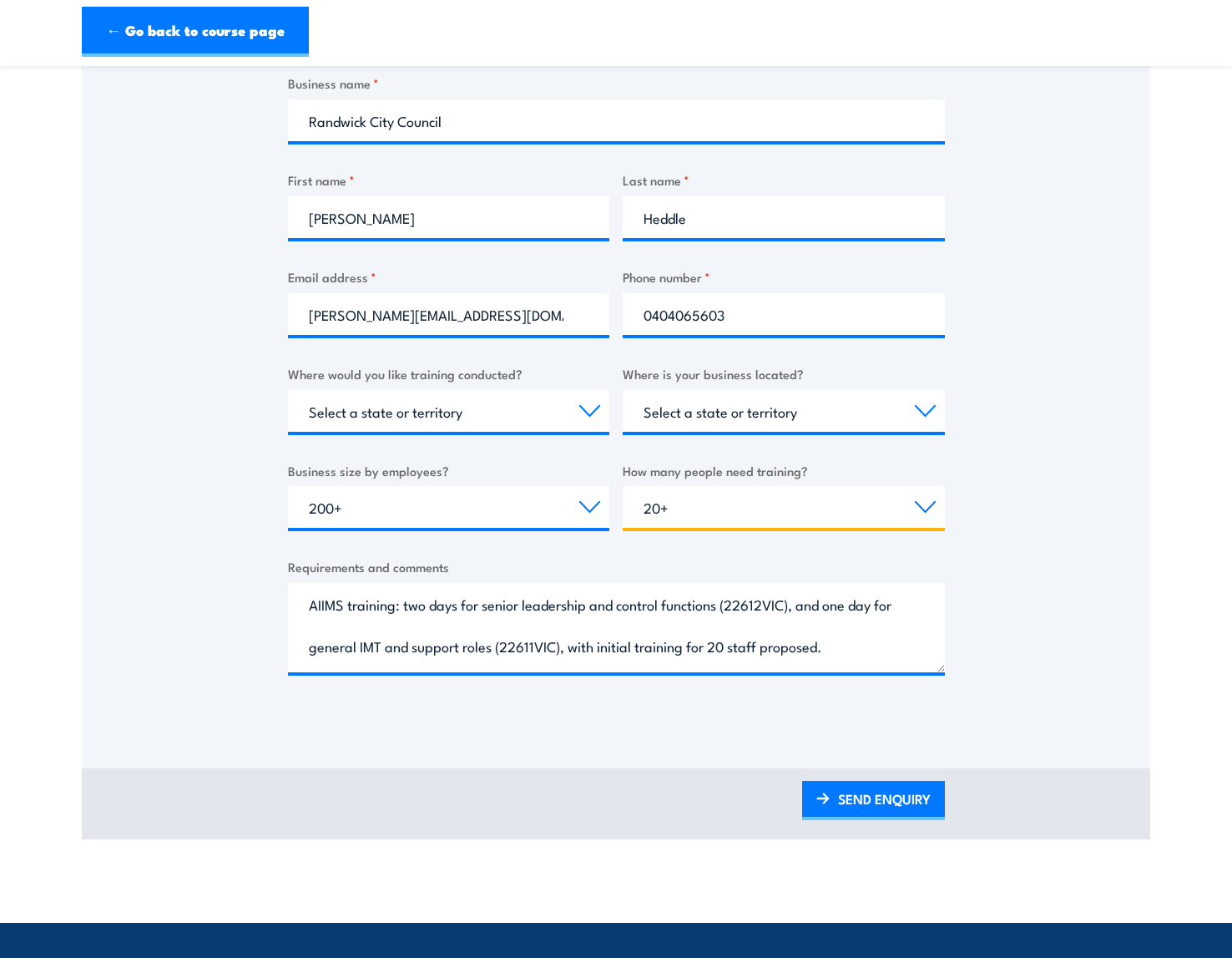
scroll to position [418, 0]
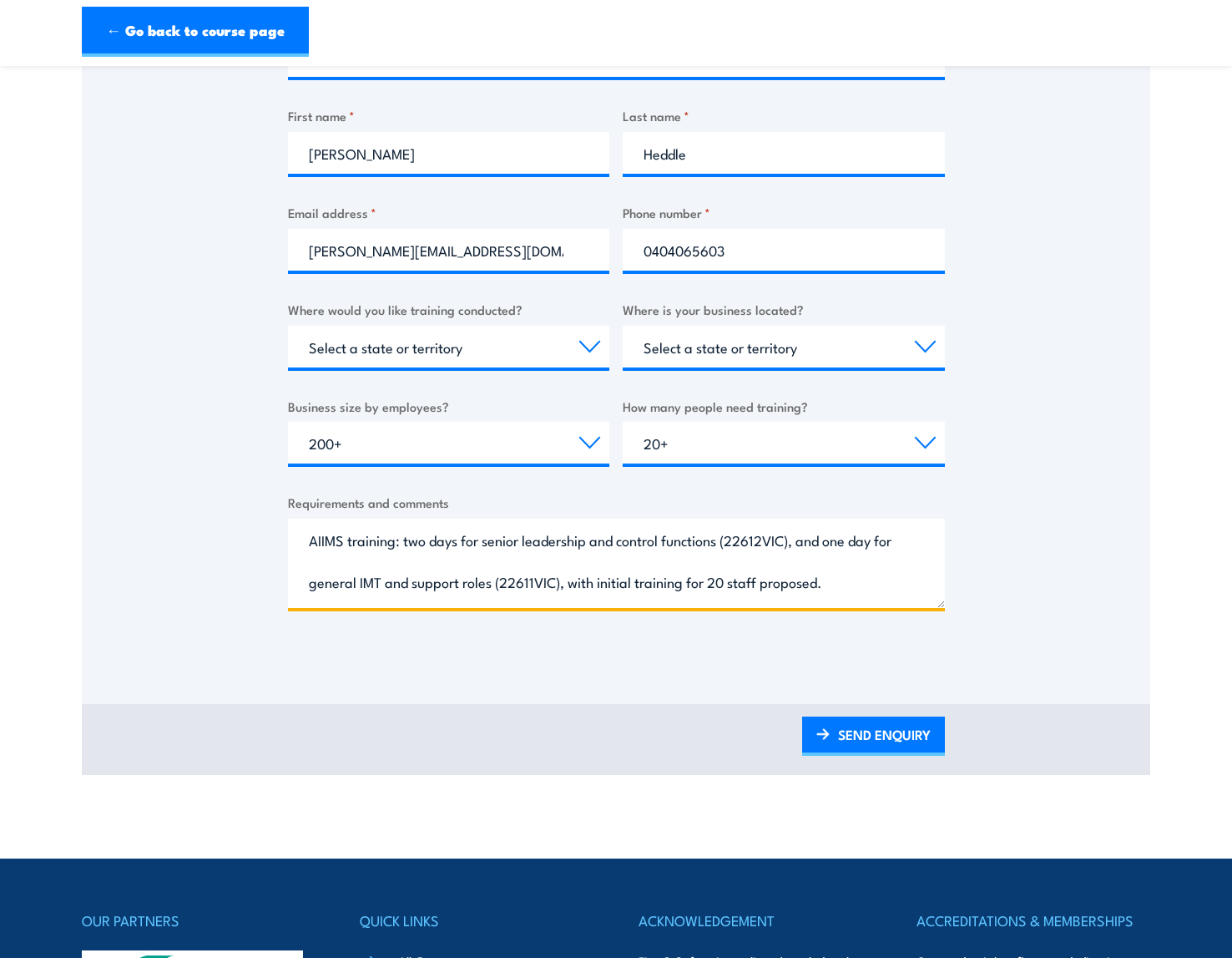
click at [856, 583] on textarea "AIIMS training: two days for senior leadership and control functions (22612VIC)…" at bounding box center [616, 563] width 658 height 89
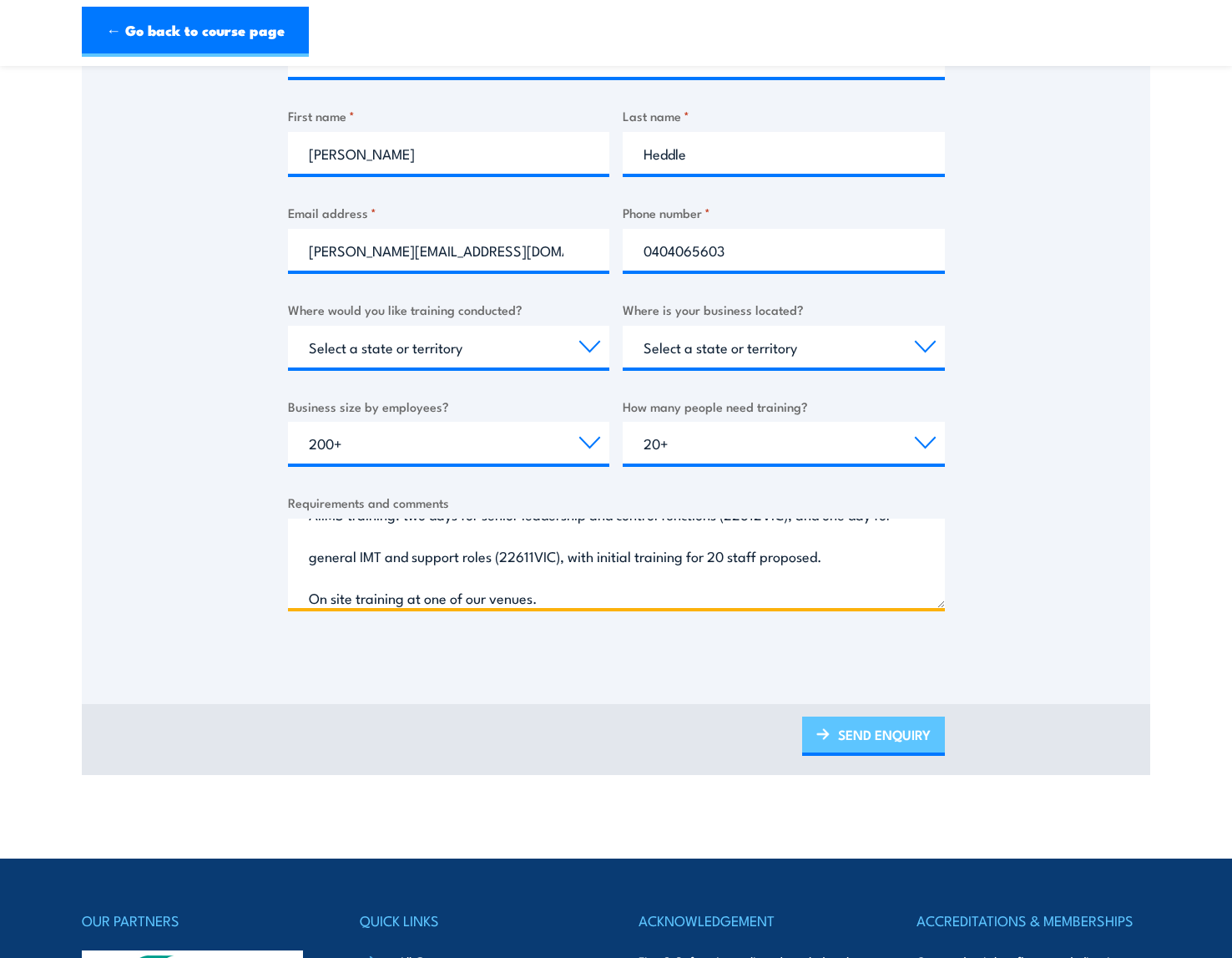
type textarea "AIIMS training: two days for senior leadership and control functions (22612VIC)…"
click at [885, 729] on link "SEND ENQUIRY" at bounding box center [874, 736] width 143 height 39
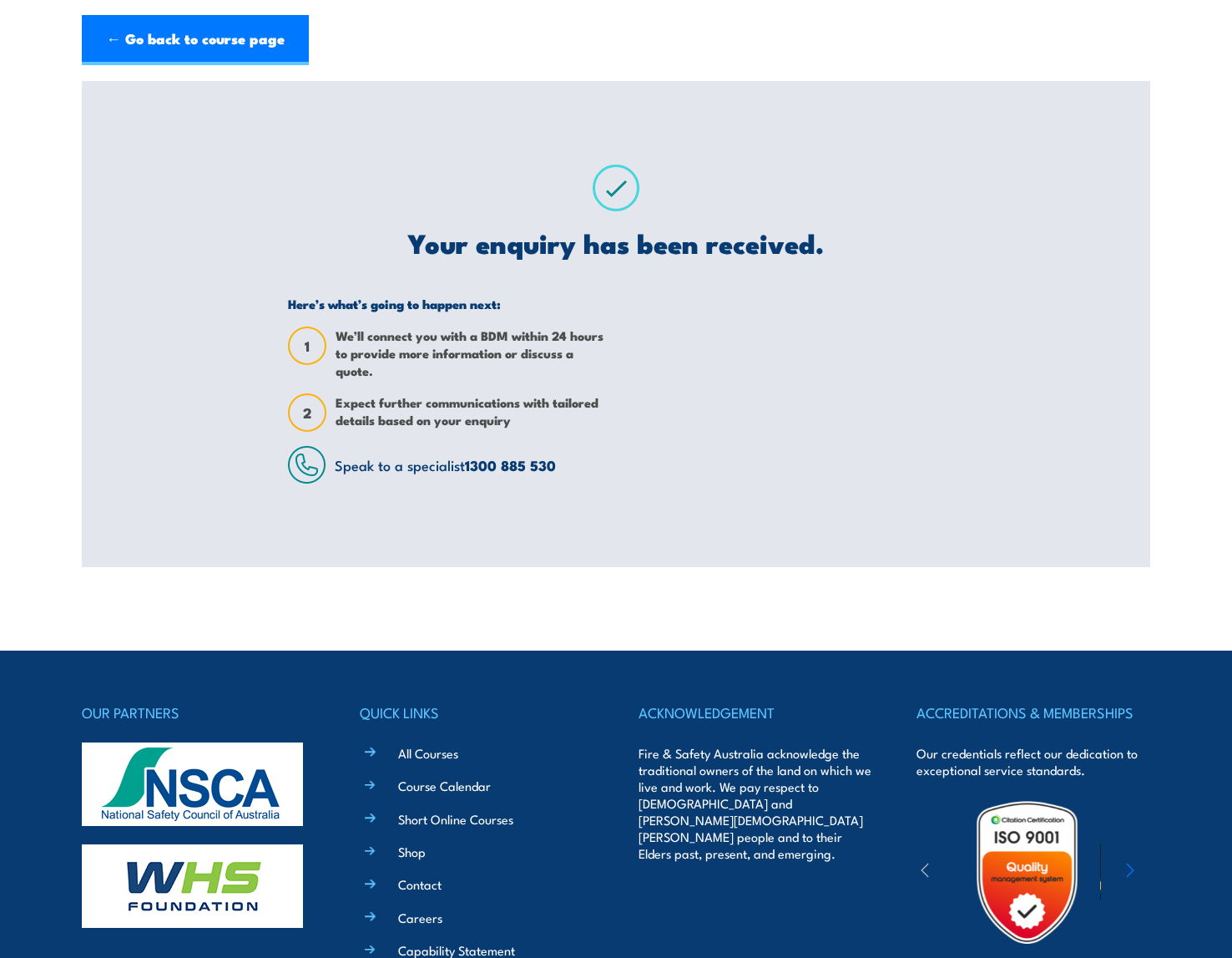
scroll to position [0, 0]
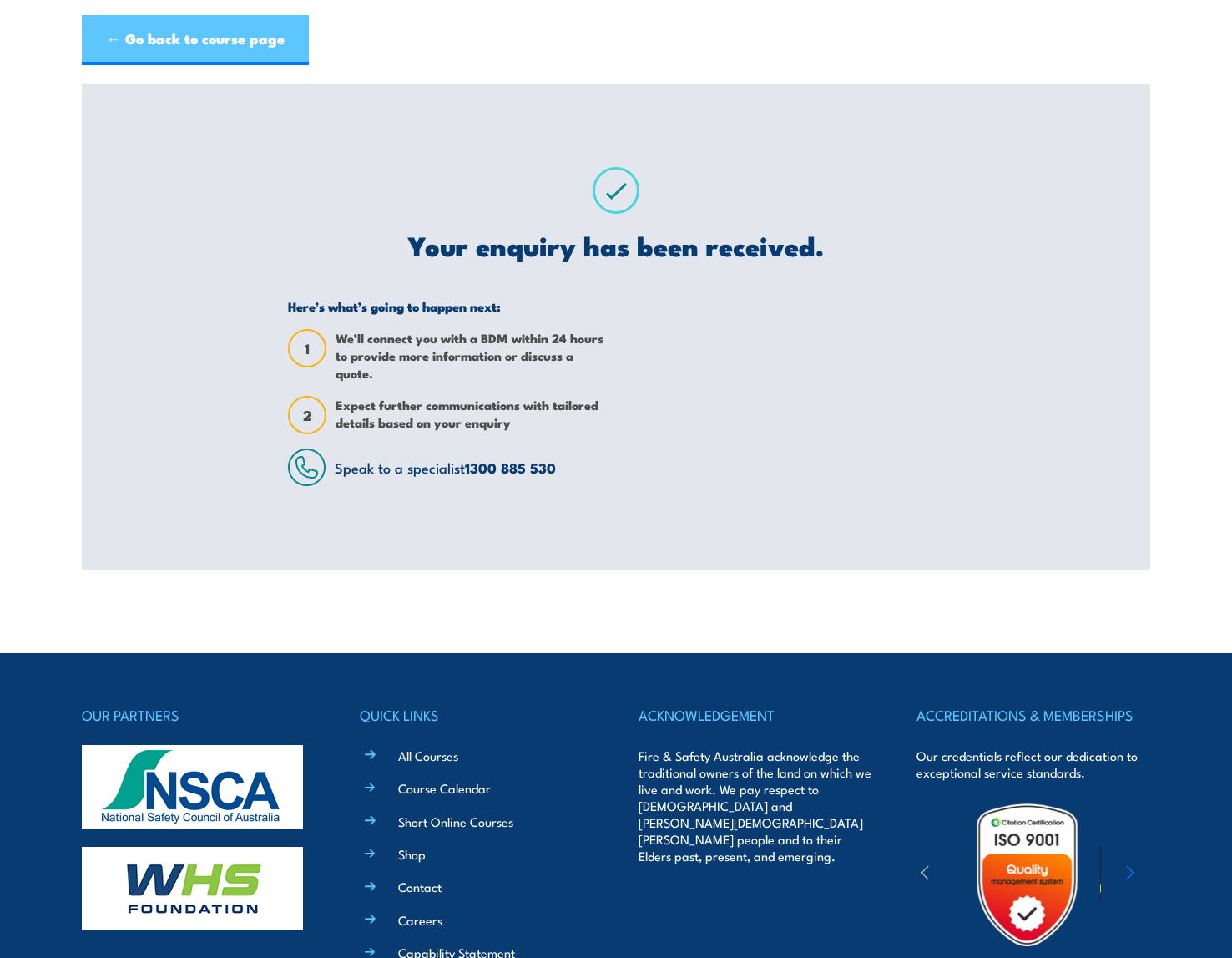
click at [178, 33] on link "← Go back to course page" at bounding box center [196, 39] width 227 height 50
